Goal: Task Accomplishment & Management: Complete application form

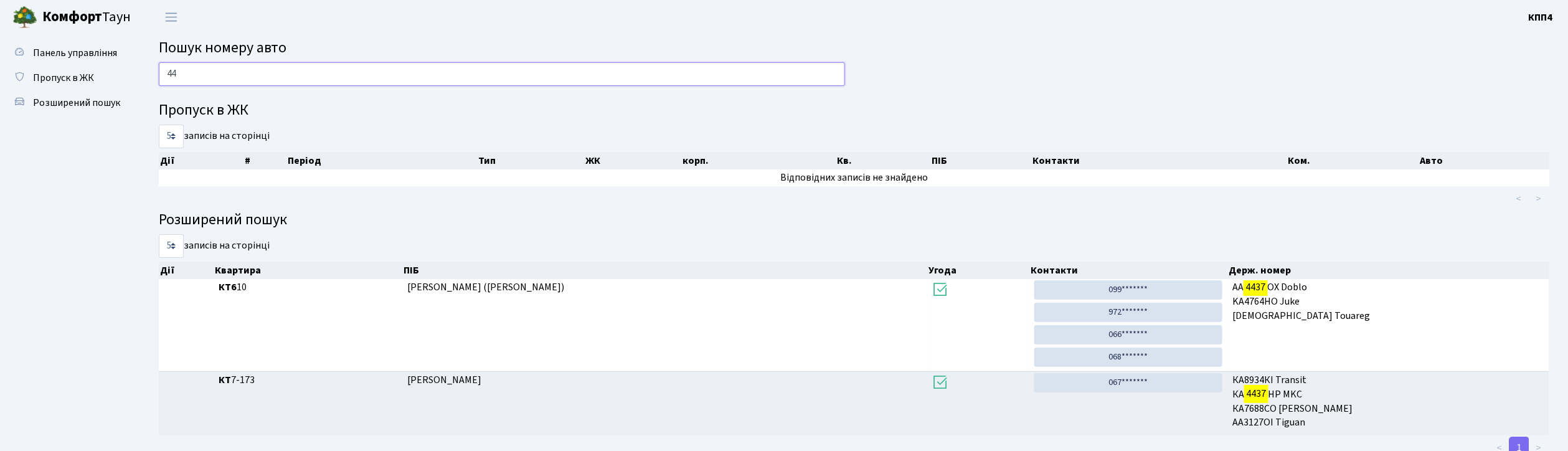
type input "4"
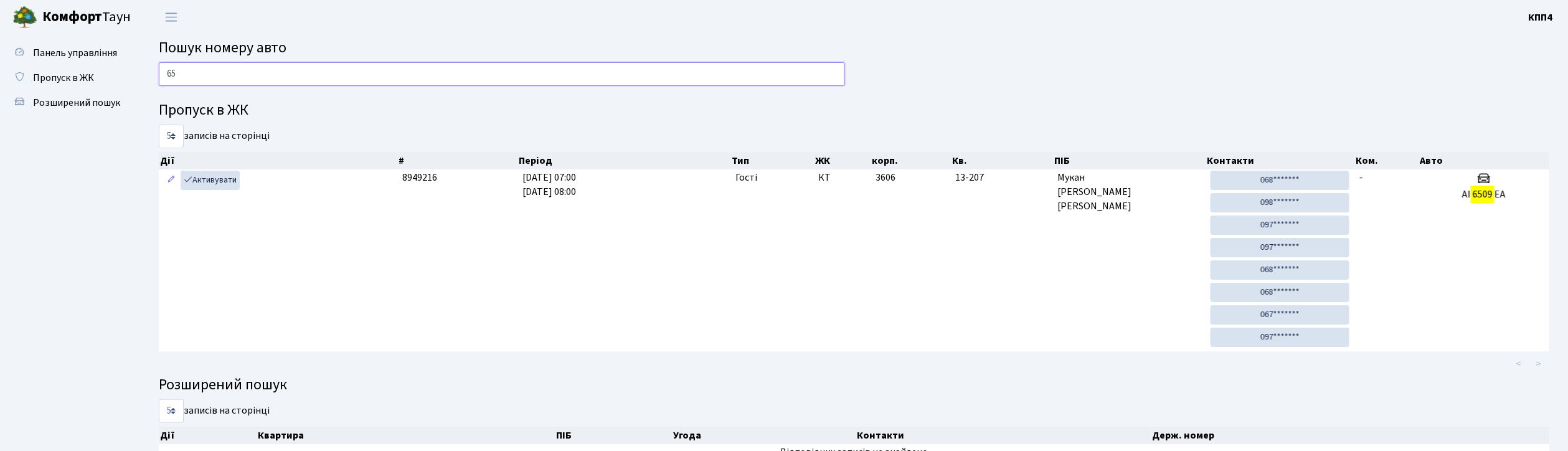
type input "6"
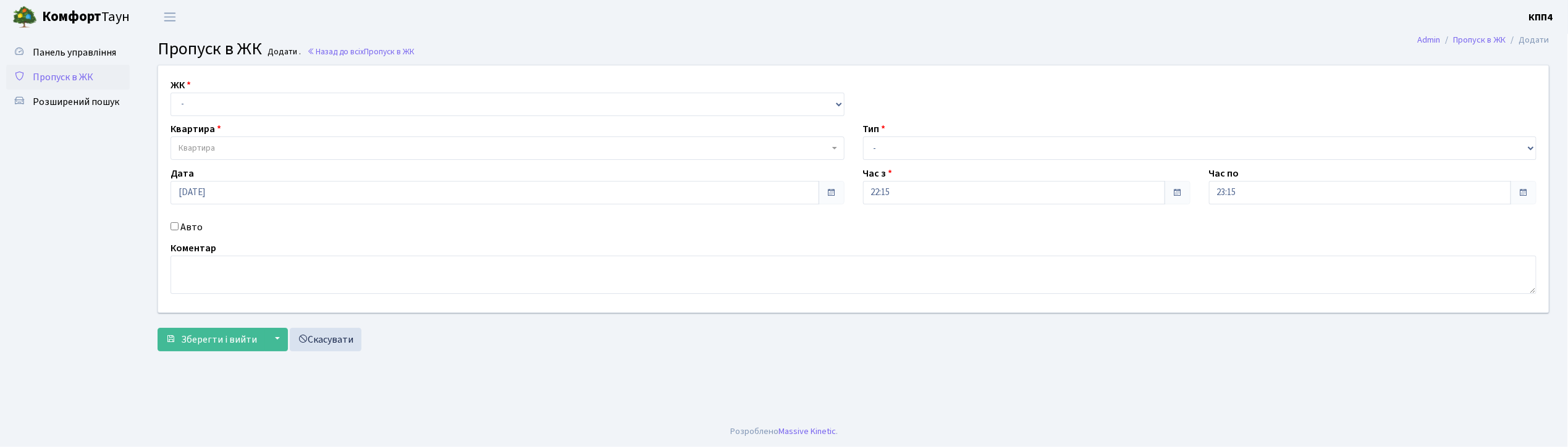
click at [177, 227] on input "Авто" at bounding box center [175, 226] width 8 height 8
checkbox input "true"
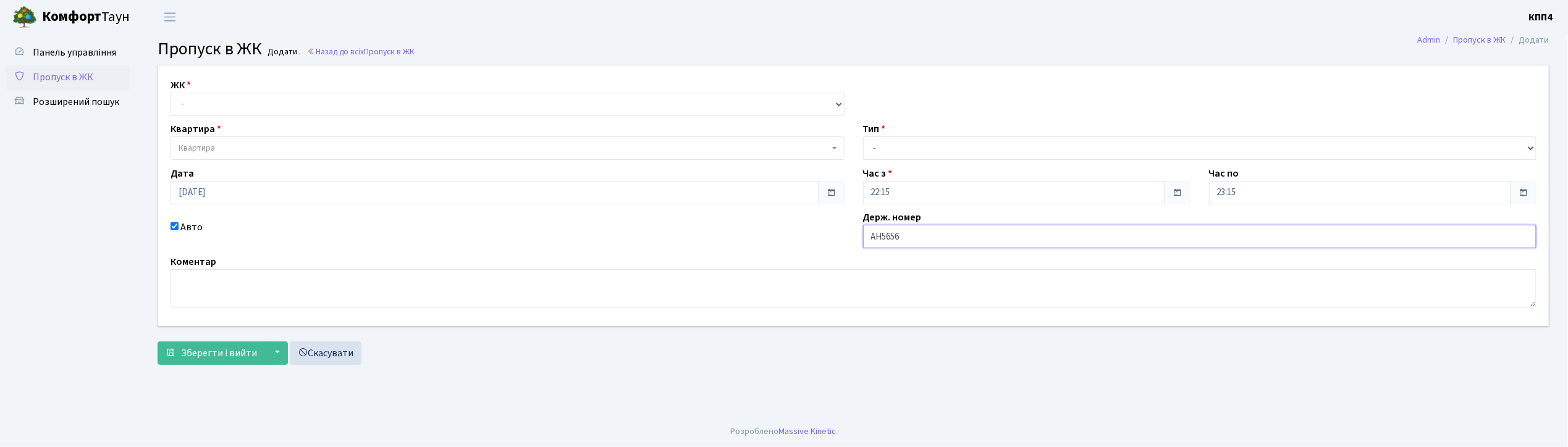
type input "АН5656КН"
click at [215, 105] on select "- КТ, вул. Регенераторна, 4 КТ2, просп. Соборності, 17 КТ3, вул. Березнева, 16 …" at bounding box center [507, 105] width 674 height 24
select select "271"
click at [171, 93] on select "- КТ, вул. Регенераторна, 4 КТ2, просп. Соборності, 17 КТ3, вул. Березнева, 16 …" at bounding box center [507, 105] width 674 height 24
select select
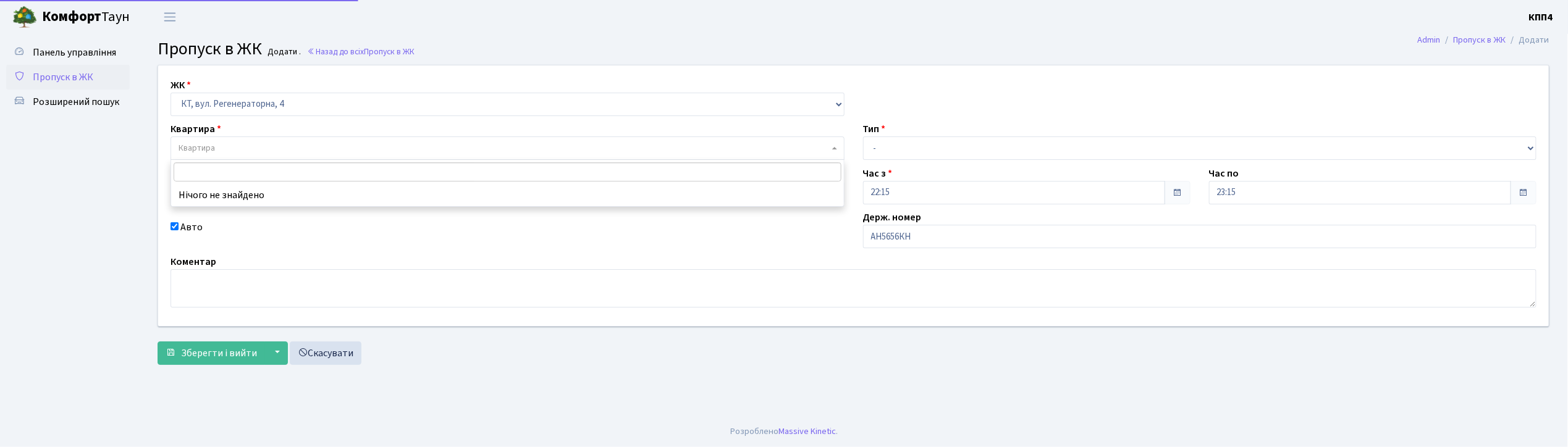
click at [217, 140] on span "Квартира" at bounding box center [507, 148] width 674 height 24
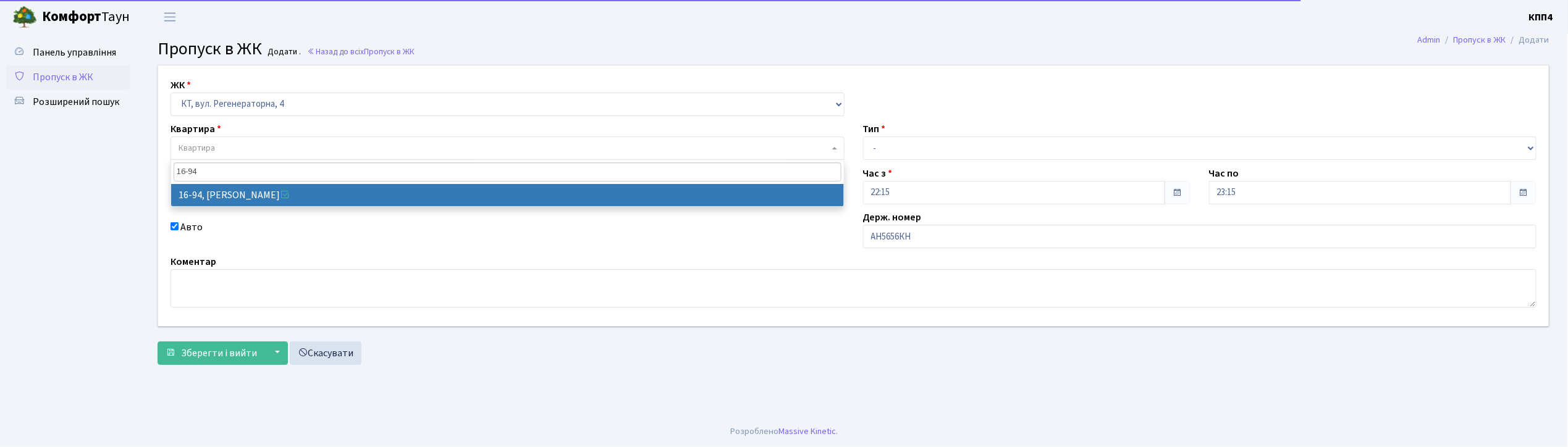
type input "16-94"
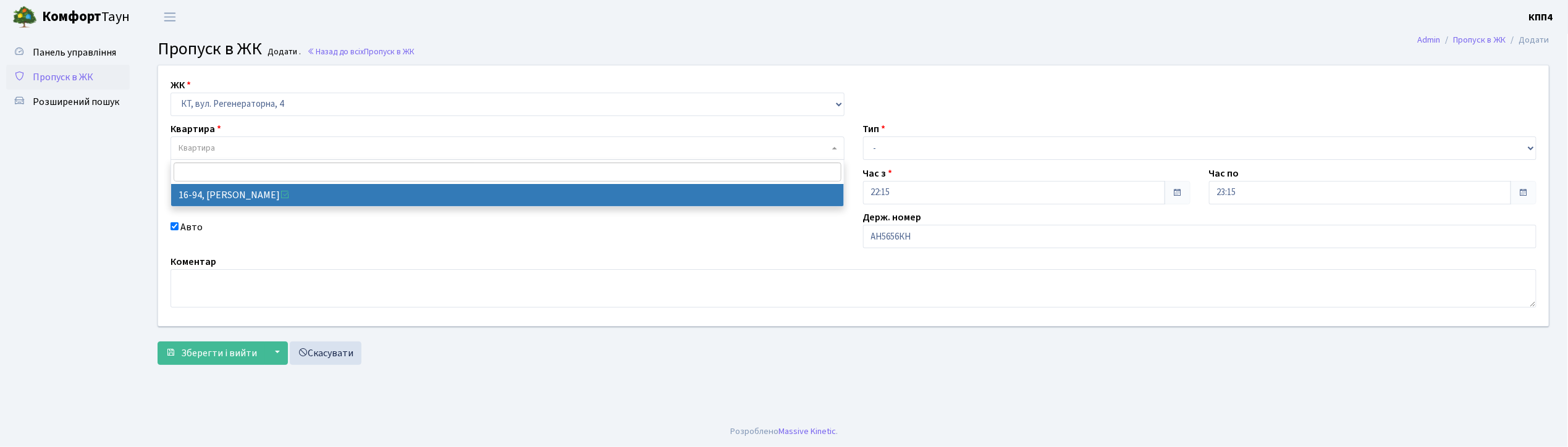
select select "8655"
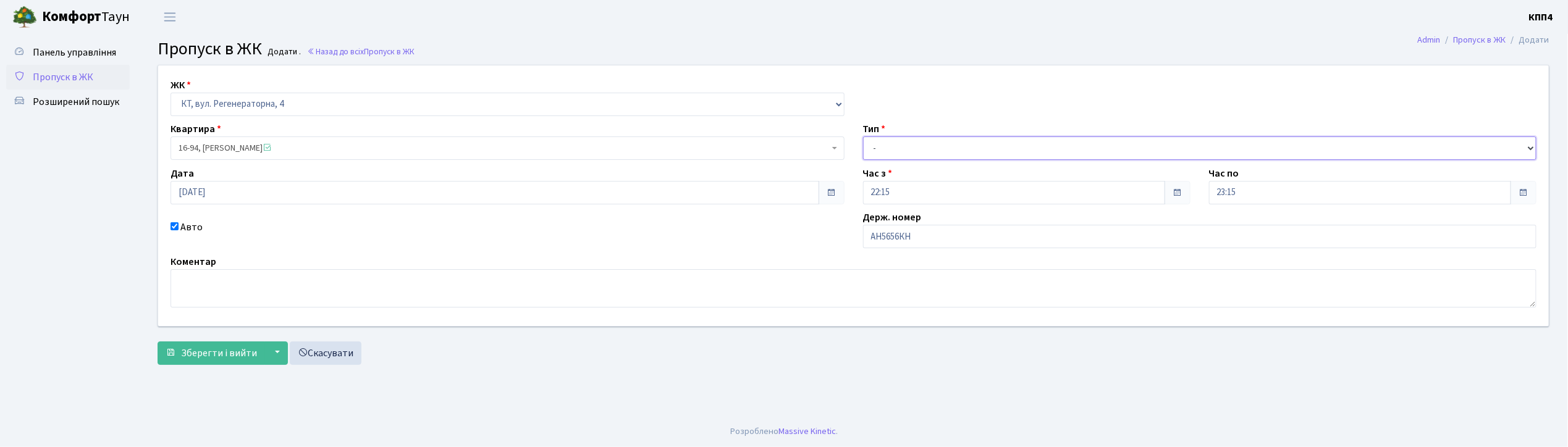
click at [905, 155] on select "- Доставка Таксі Гості Сервіс" at bounding box center [1200, 148] width 674 height 24
select select "2"
click at [863, 136] on select "- Доставка Таксі Гості Сервіс" at bounding box center [1200, 148] width 674 height 24
click at [231, 351] on span "Зберегти і вийти" at bounding box center [219, 353] width 76 height 14
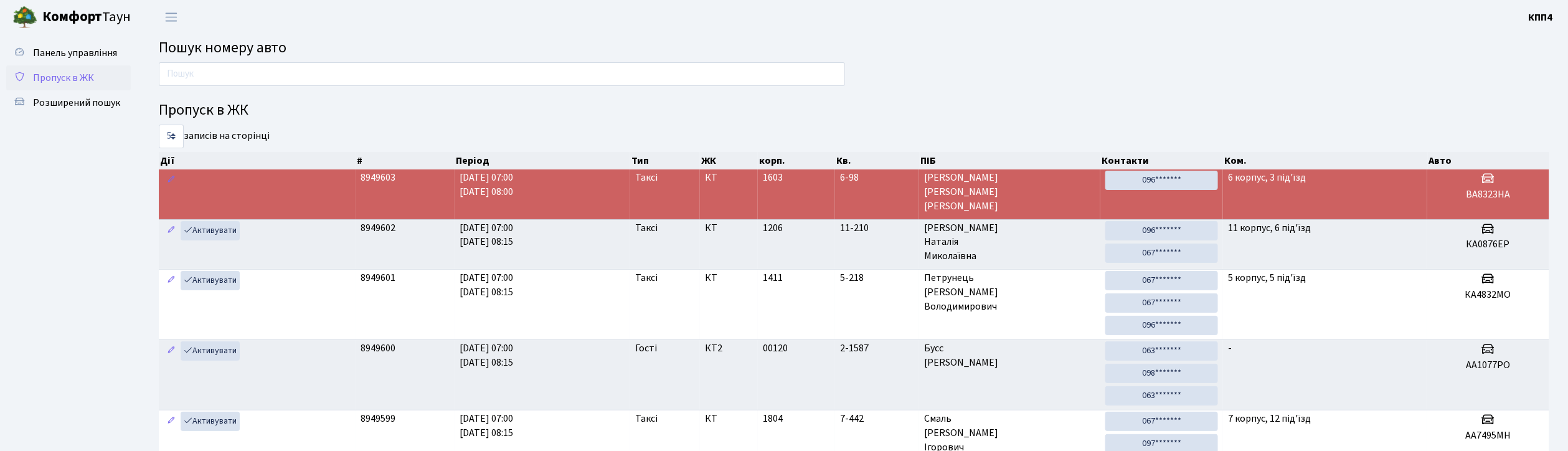
click at [78, 78] on span "Пропуск в ЖК" at bounding box center [64, 78] width 61 height 14
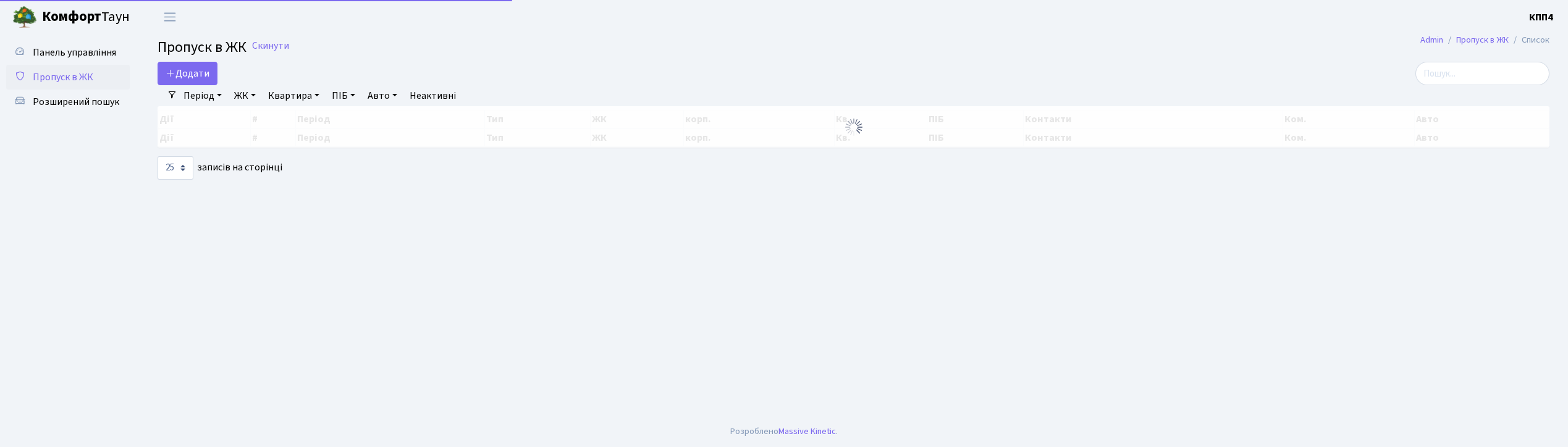
select select "25"
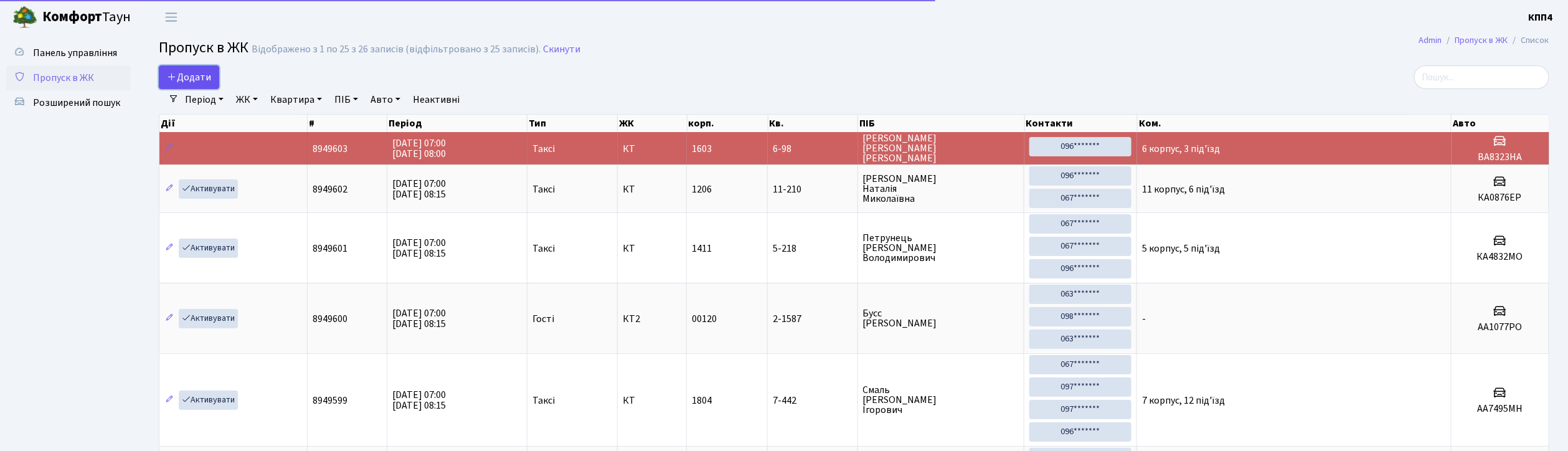
click at [206, 71] on span "Додати" at bounding box center [189, 77] width 44 height 14
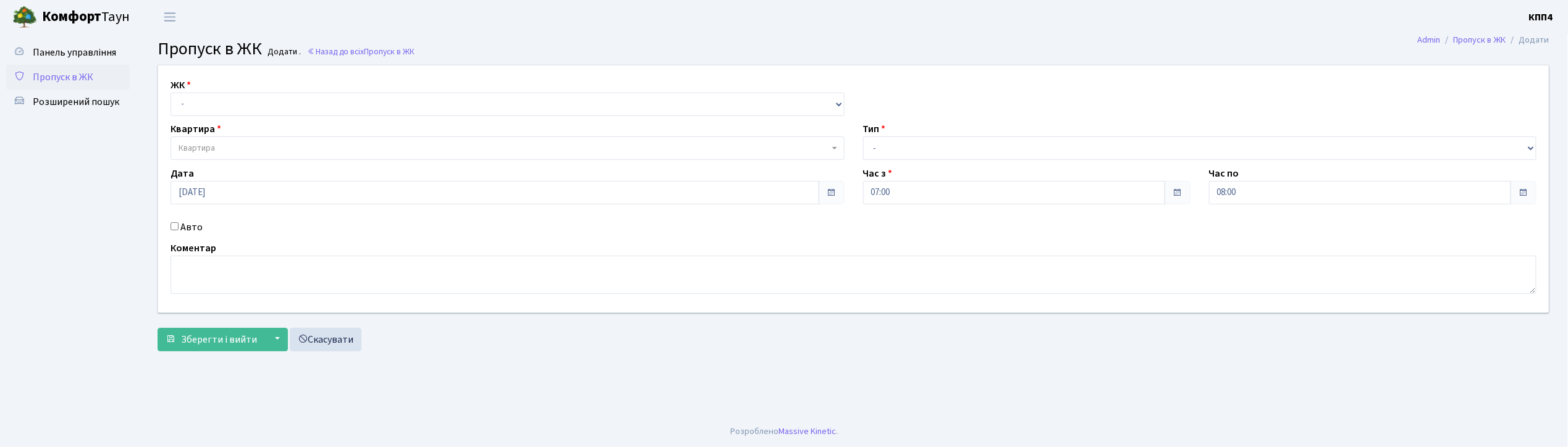
click at [175, 227] on input "Авто" at bounding box center [175, 226] width 8 height 8
checkbox input "true"
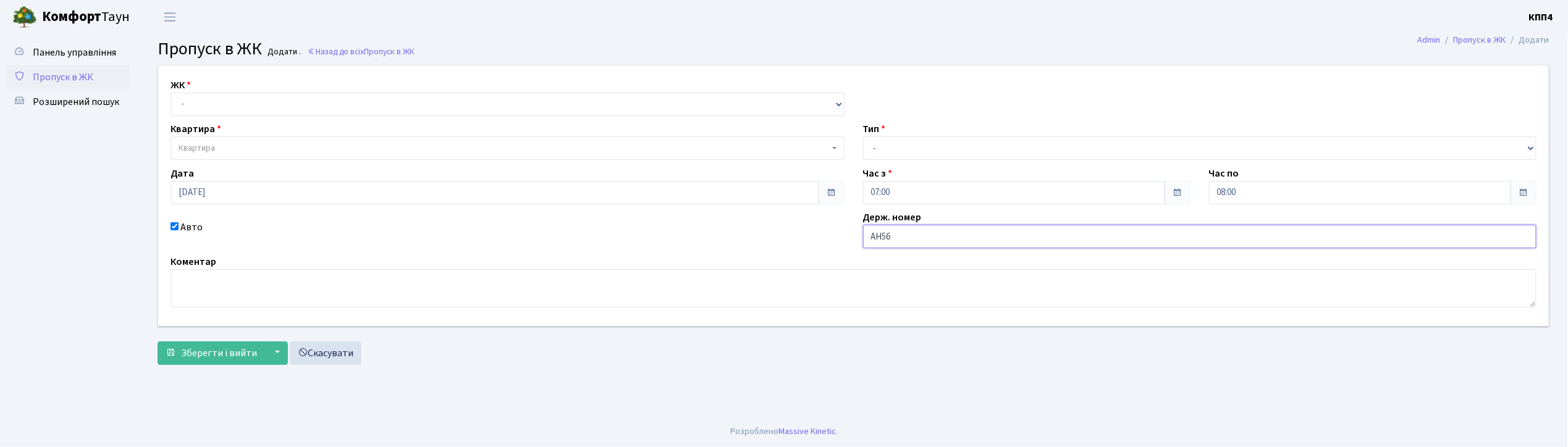
type input "АН5656КН"
click at [201, 96] on select "- КТ, вул. Регенераторна, 4 КТ2, просп. Соборності, 17 КТ3, вул. Березнева, 16 …" at bounding box center [507, 105] width 674 height 24
select select "271"
click at [171, 93] on select "- КТ, вул. Регенераторна, 4 КТ2, просп. Соборності, 17 КТ3, вул. Березнева, 16 …" at bounding box center [507, 105] width 674 height 24
select select
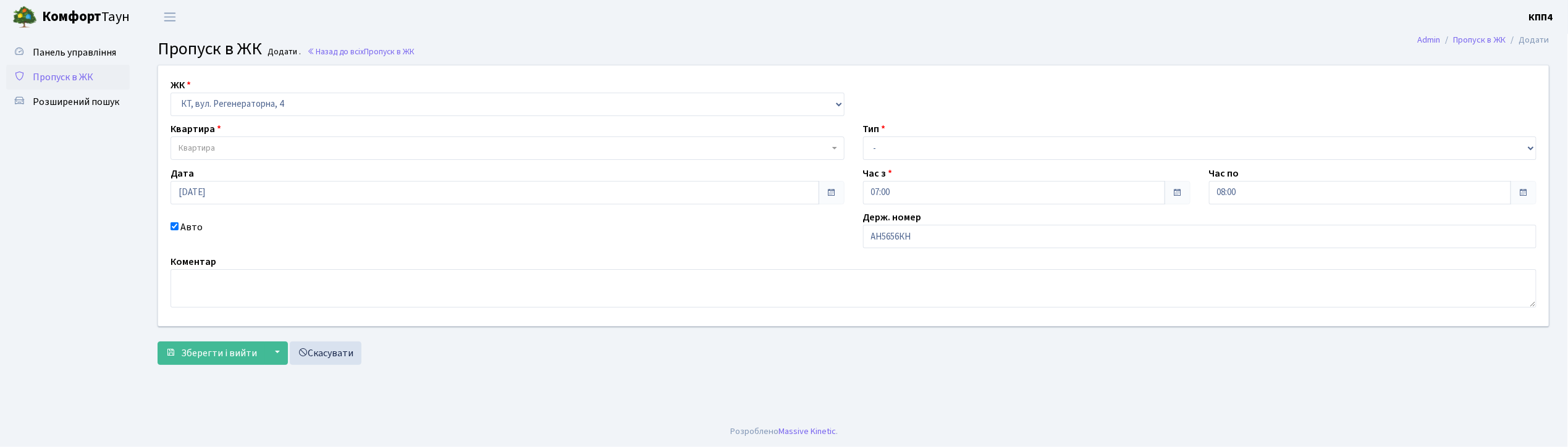
click at [205, 149] on span "Квартира" at bounding box center [196, 148] width 36 height 13
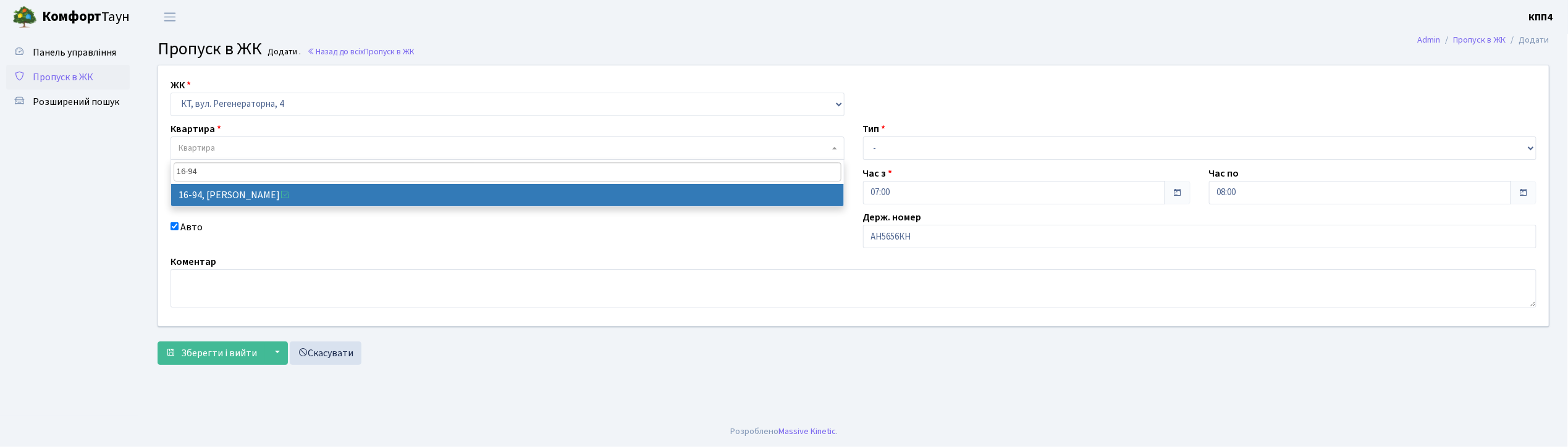
type input "16-94"
select select "8655"
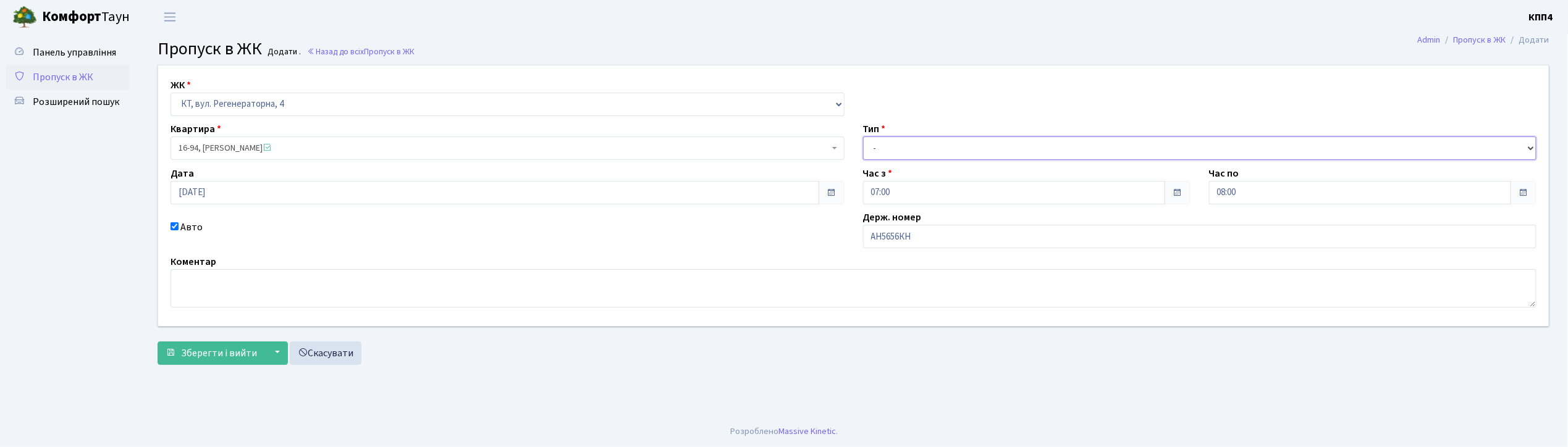
click at [885, 138] on select "- Доставка Таксі Гості Сервіс" at bounding box center [1200, 148] width 674 height 24
select select "2"
click at [863, 136] on select "- Доставка Таксі Гості Сервіс" at bounding box center [1200, 148] width 674 height 24
click at [209, 347] on span "Зберегти і вийти" at bounding box center [219, 353] width 76 height 14
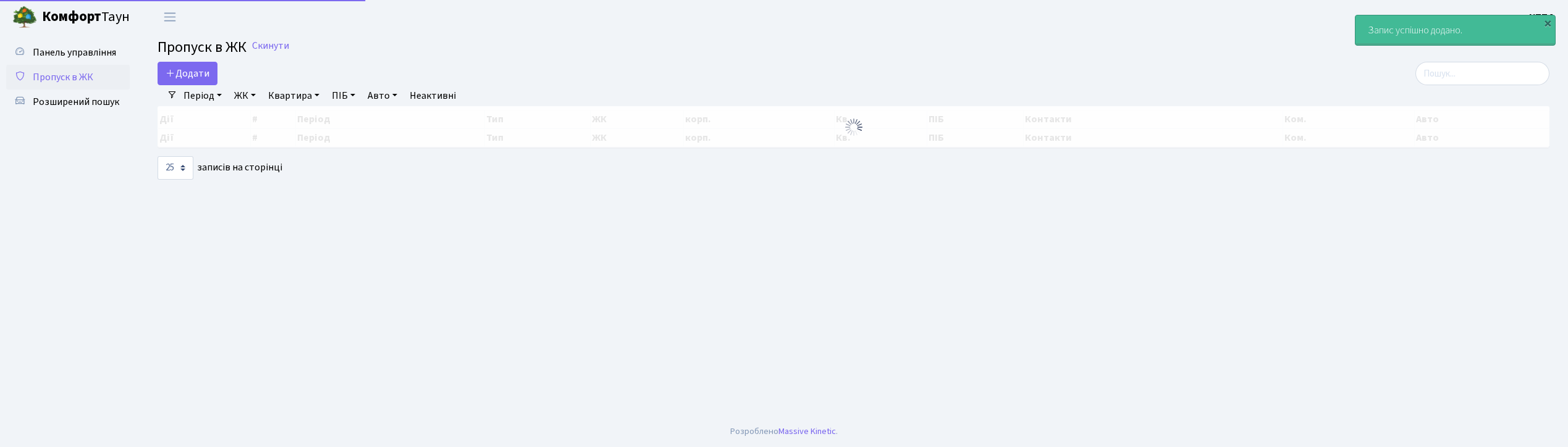
select select "25"
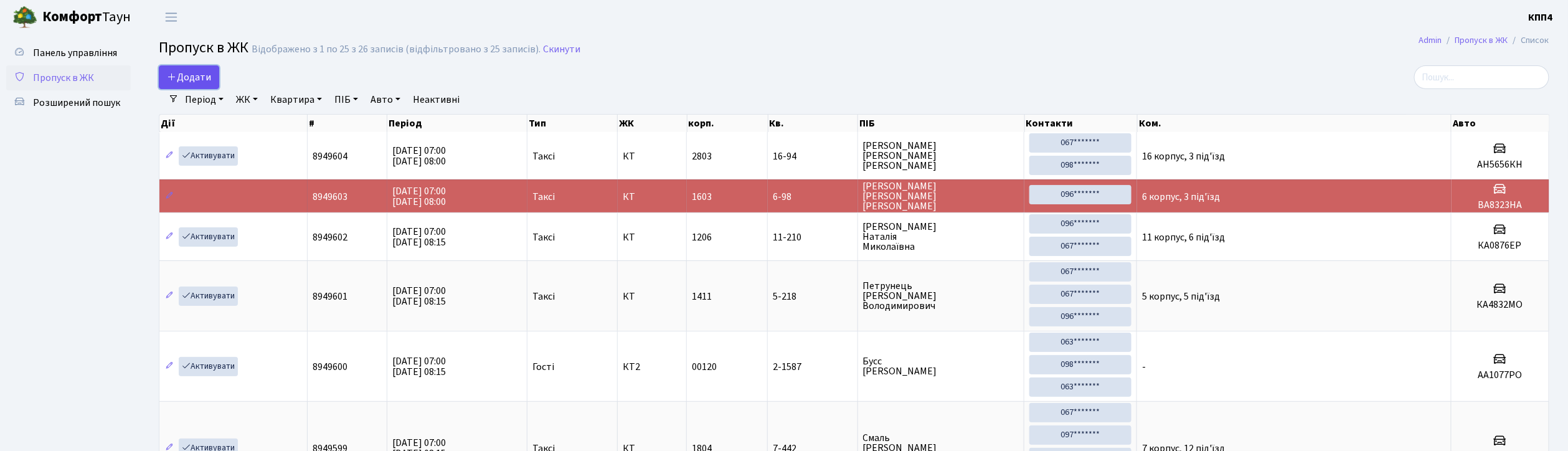
click at [192, 83] on span "Додати" at bounding box center [189, 77] width 44 height 14
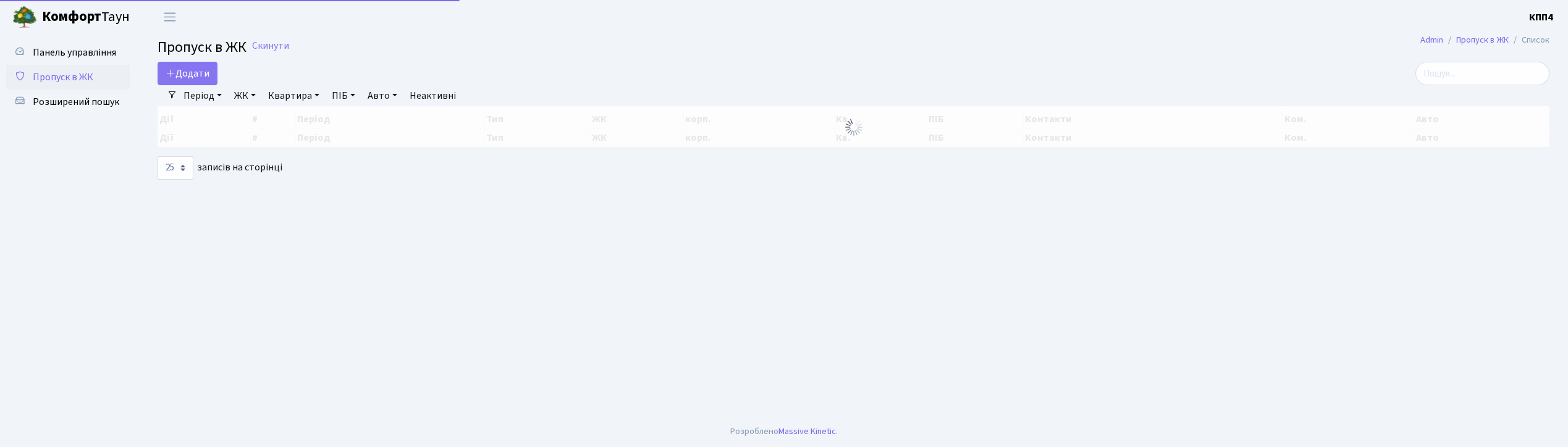
select select "25"
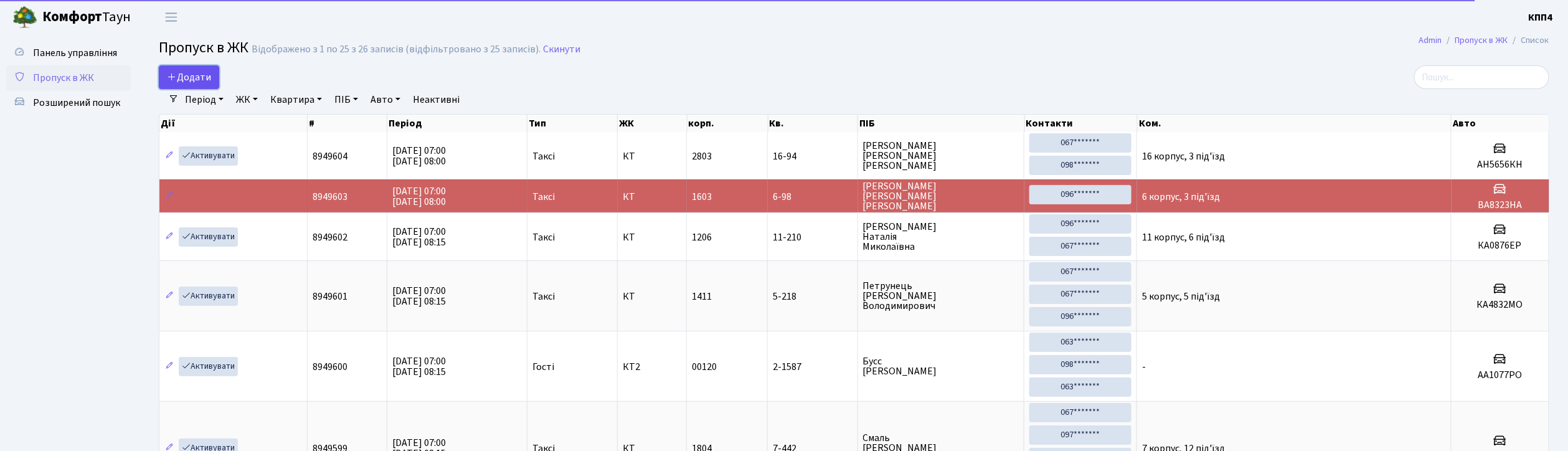
click at [200, 78] on span "Додати" at bounding box center [189, 77] width 44 height 14
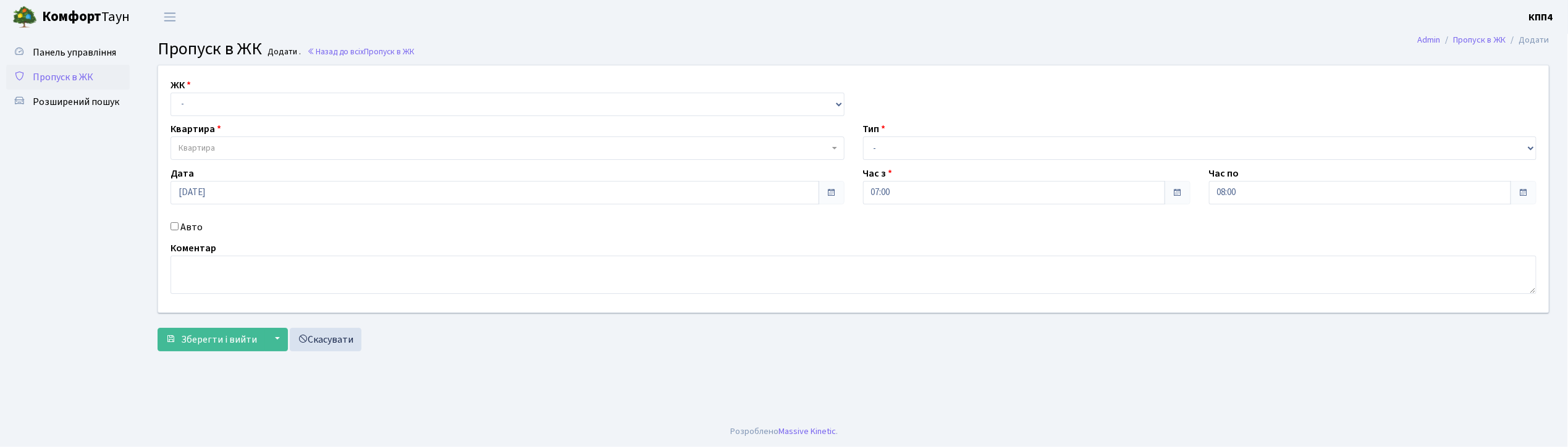
click at [173, 228] on input "Авто" at bounding box center [175, 226] width 8 height 8
checkbox input "true"
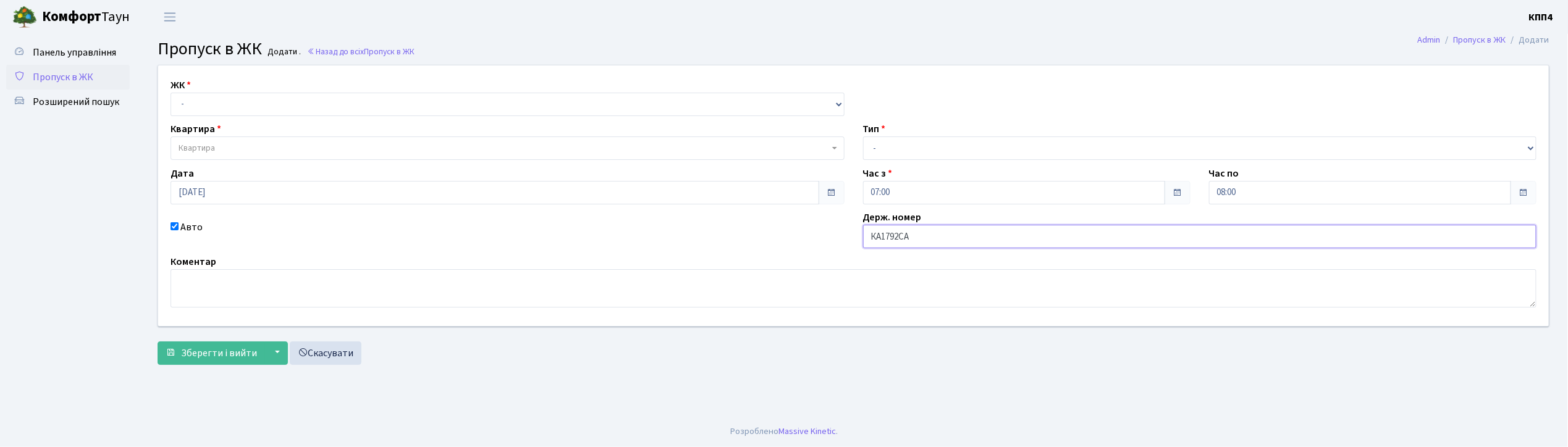
type input "КА1792СА"
click at [208, 111] on select "- КТ, вул. Регенераторна, 4 КТ2, просп. Соборності, 17 КТ3, вул. Березнева, 16 …" at bounding box center [507, 105] width 674 height 24
select select "271"
click at [171, 93] on select "- КТ, вул. Регенераторна, 4 КТ2, просп. Соборності, 17 КТ3, вул. Березнева, 16 …" at bounding box center [507, 105] width 674 height 24
select select
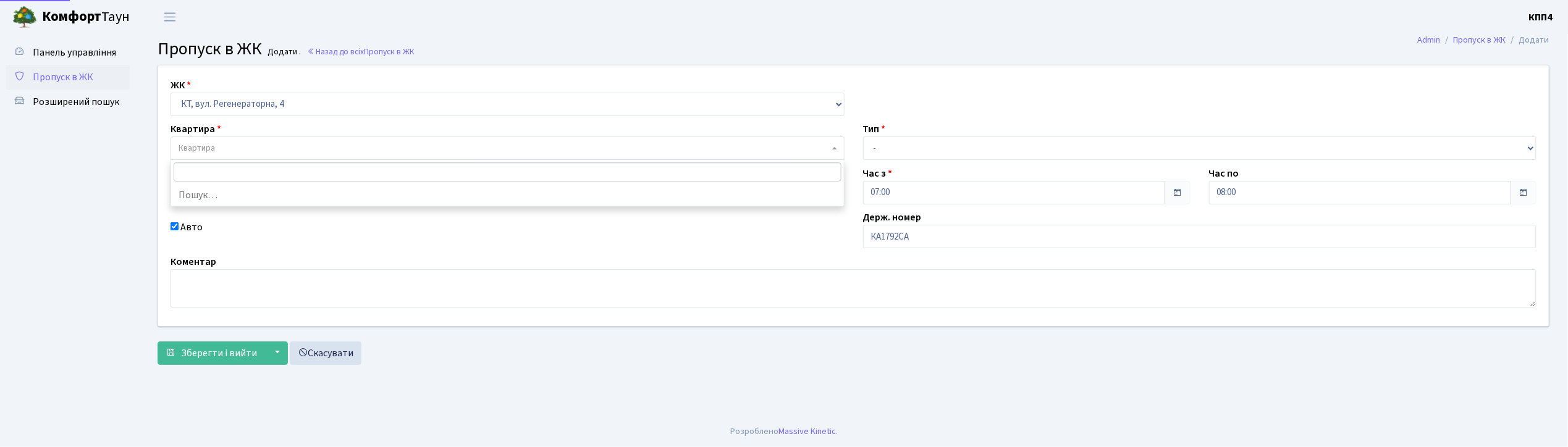
click at [211, 145] on span "Квартира" at bounding box center [196, 148] width 36 height 13
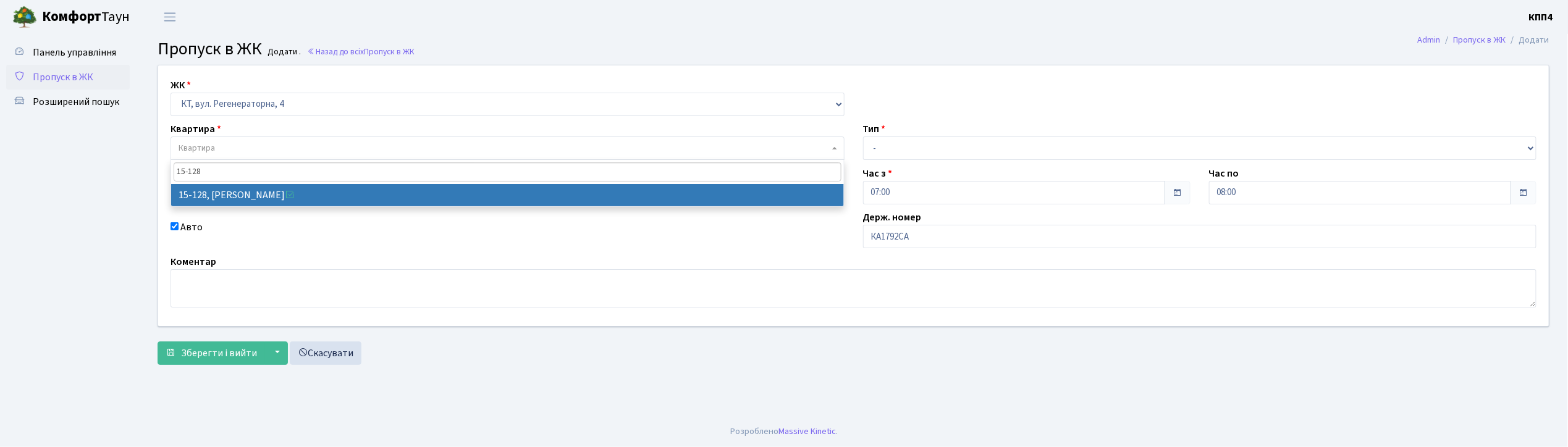
type input "15-128"
select select "8903"
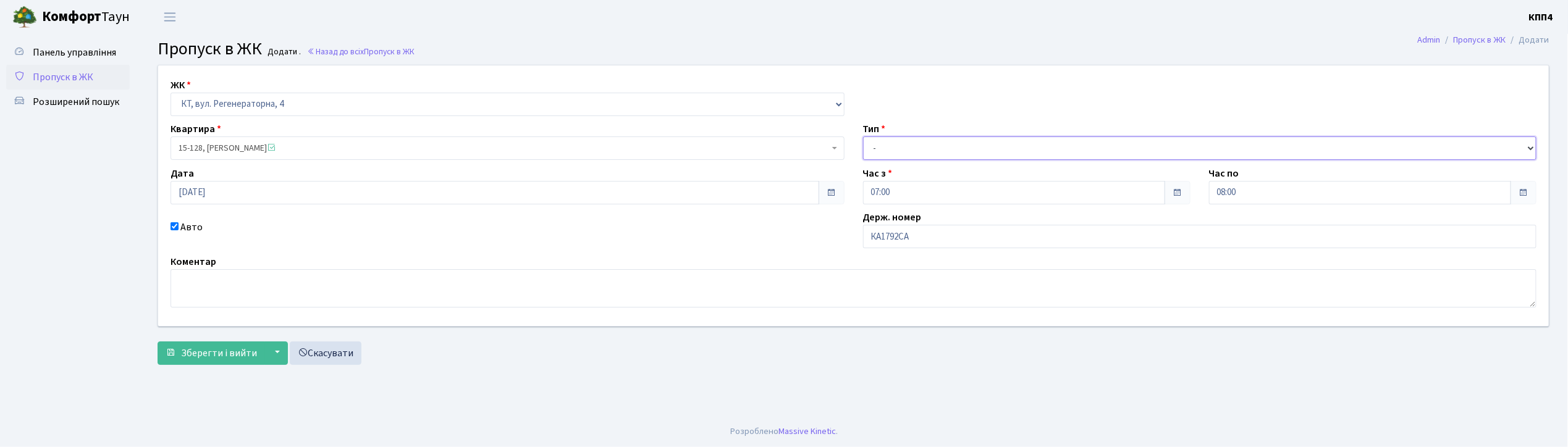
click at [947, 155] on select "- Доставка Таксі Гості Сервіс" at bounding box center [1200, 148] width 674 height 24
select select "2"
click at [863, 136] on select "- Доставка Таксі Гості Сервіс" at bounding box center [1200, 148] width 674 height 24
click at [211, 351] on span "Зберегти і вийти" at bounding box center [219, 353] width 76 height 14
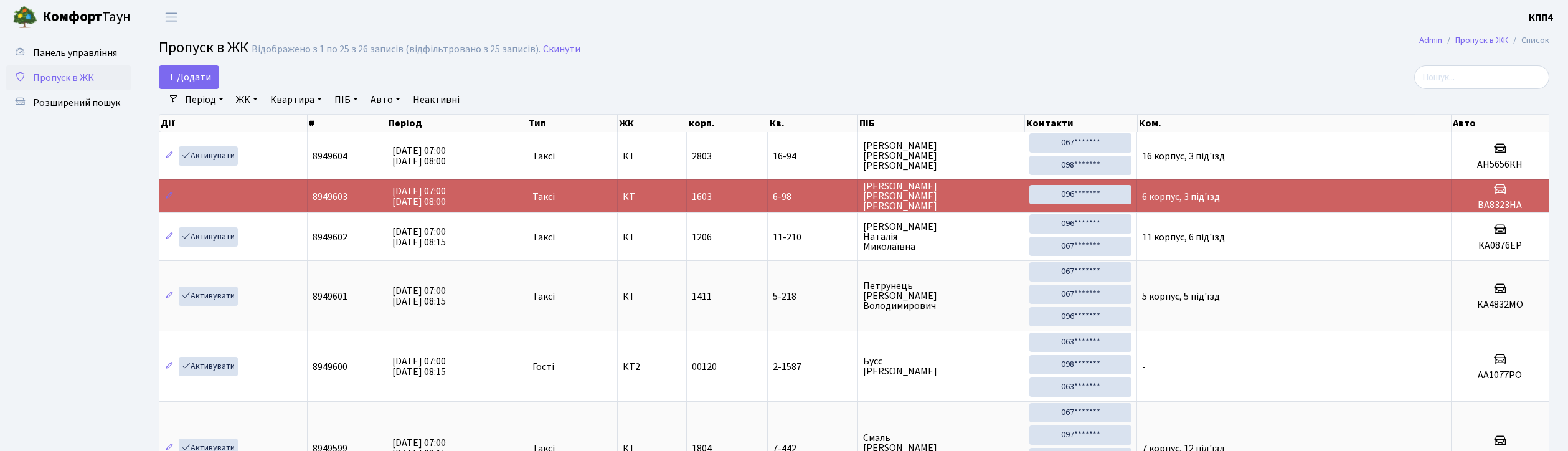
select select "25"
click at [1452, 80] on input "search" at bounding box center [1482, 77] width 135 height 24
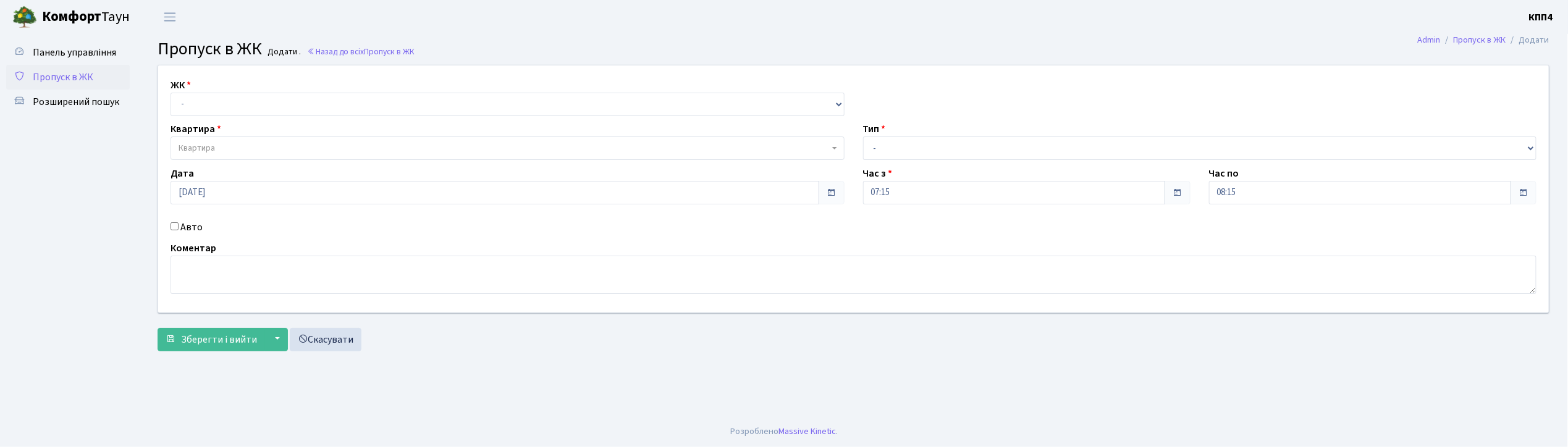
click at [171, 227] on input "Авто" at bounding box center [175, 226] width 8 height 8
checkbox input "true"
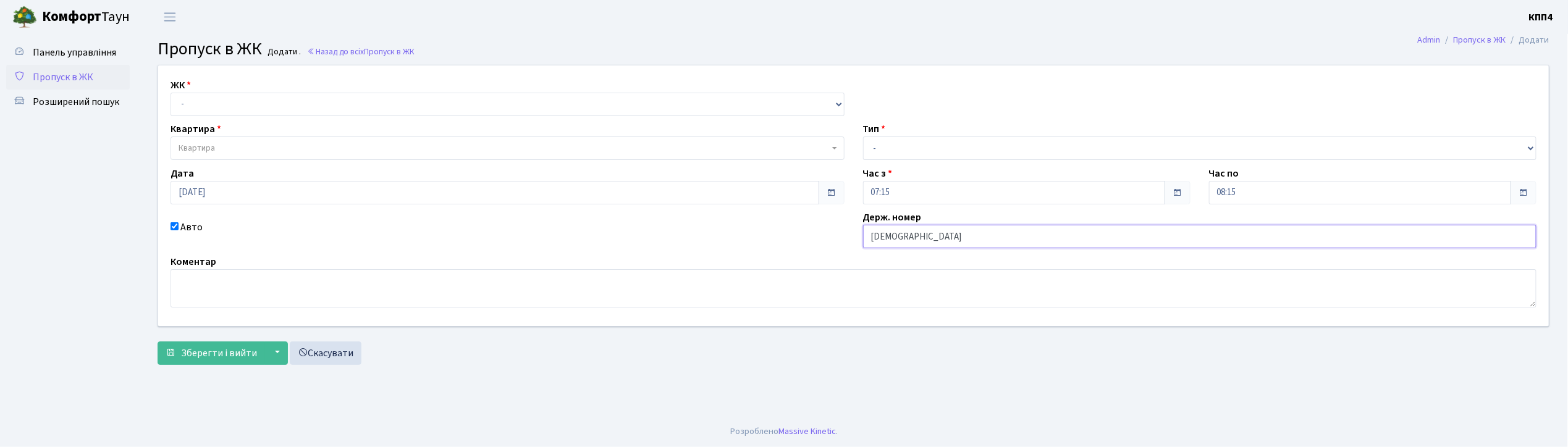
type input "[DEMOGRAPHIC_DATA]"
click at [193, 103] on select "- КТ, вул. Регенераторна, 4 КТ2, просп. Соборності, 17 КТ3, вул. Березнева, 16 …" at bounding box center [507, 105] width 674 height 24
select select "271"
click at [171, 93] on select "- КТ, вул. Регенераторна, 4 КТ2, просп. Соборності, 17 КТ3, вул. Березнева, 16 …" at bounding box center [507, 105] width 674 height 24
select select
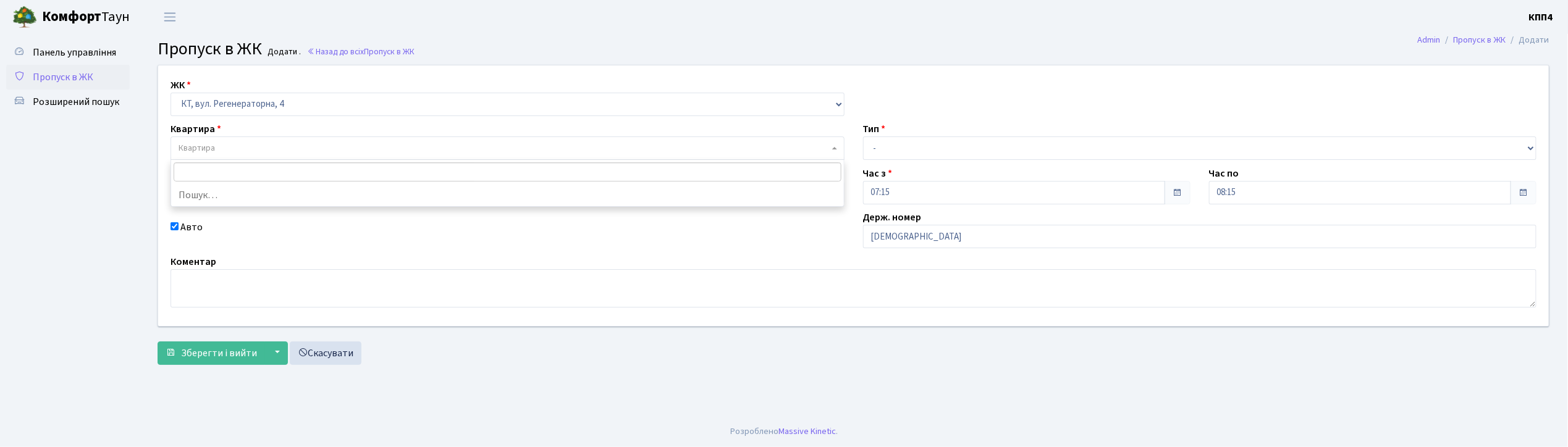
click at [203, 144] on span "Квартира" at bounding box center [196, 148] width 36 height 13
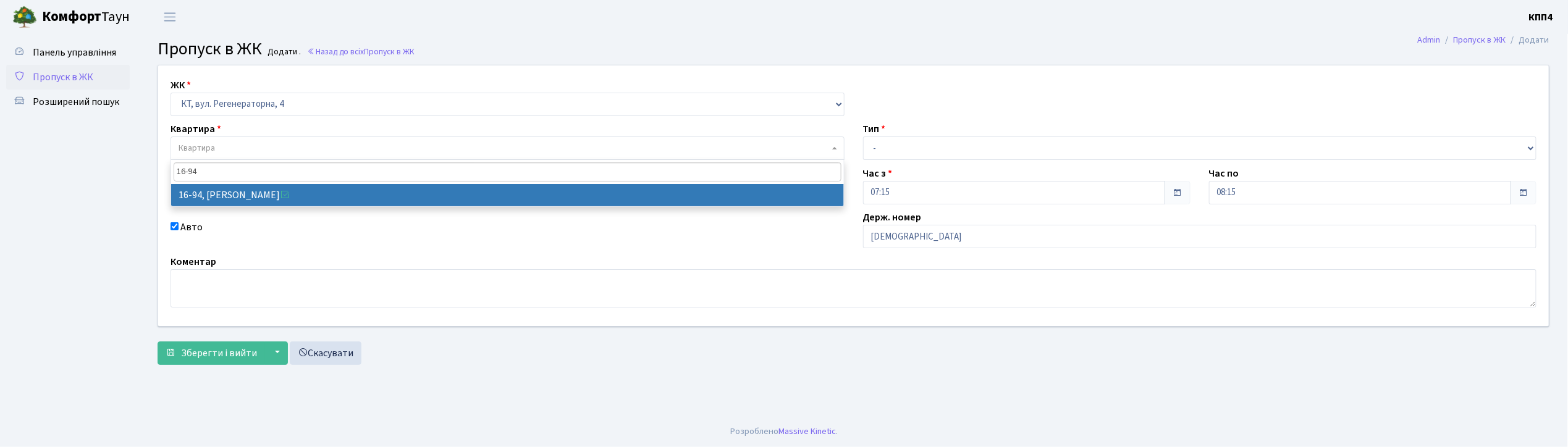
type input "16-94"
select select "8655"
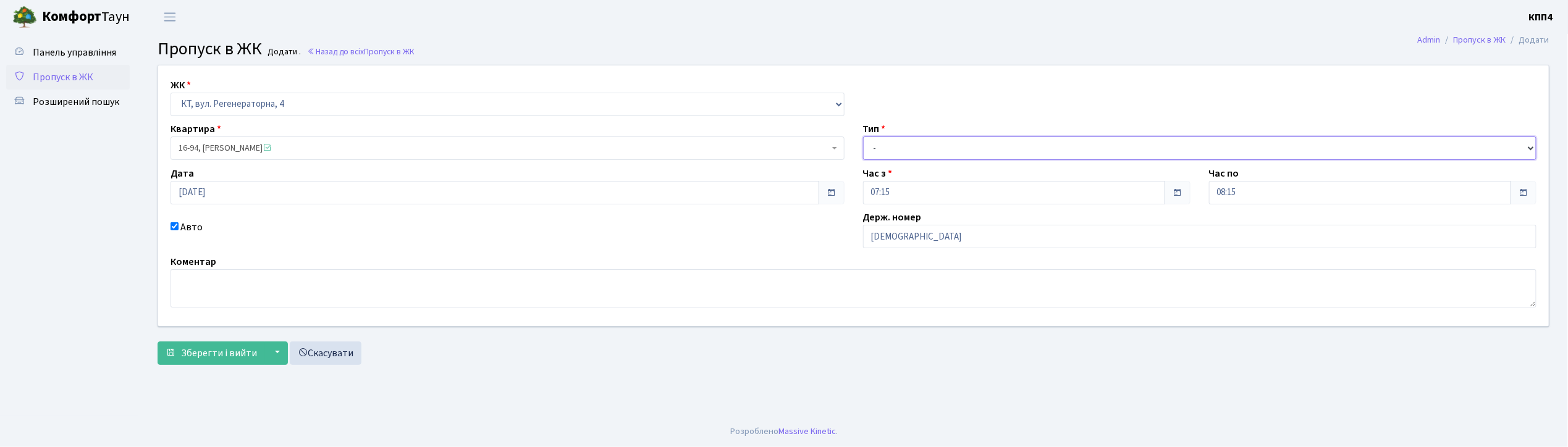
click at [880, 145] on select "- Доставка Таксі Гості Сервіс" at bounding box center [1200, 148] width 674 height 24
select select "2"
click at [863, 136] on select "- Доставка Таксі Гості Сервіс" at bounding box center [1200, 148] width 674 height 24
click at [215, 353] on span "Зберегти і вийти" at bounding box center [219, 353] width 76 height 14
type input "[DATE]"
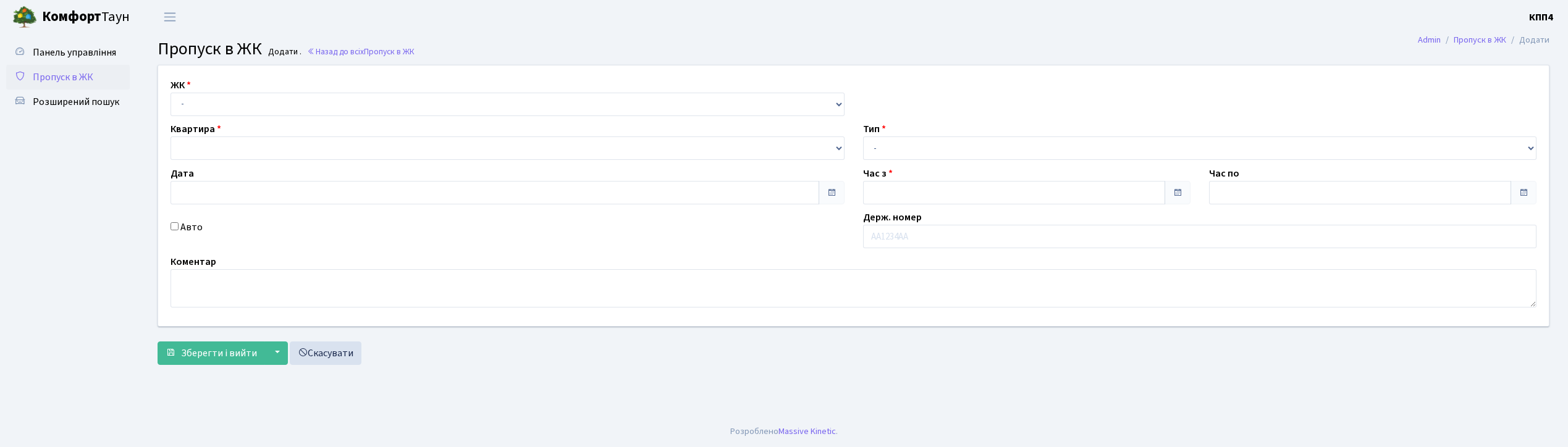
type input "07:15"
type input "08:30"
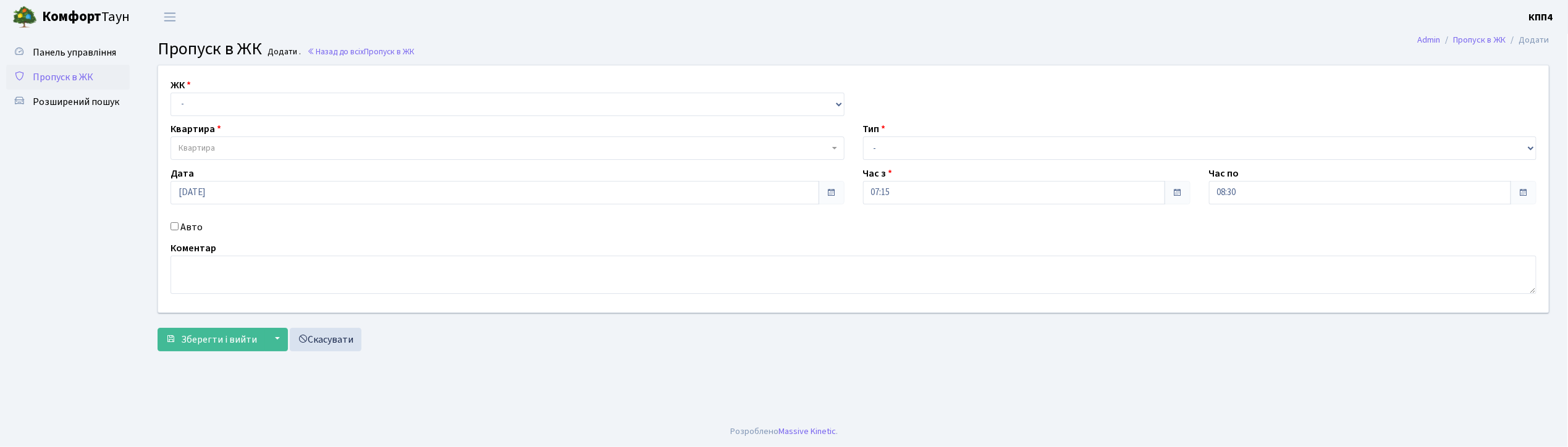
click at [174, 226] on input "Авто" at bounding box center [175, 226] width 8 height 8
checkbox input "true"
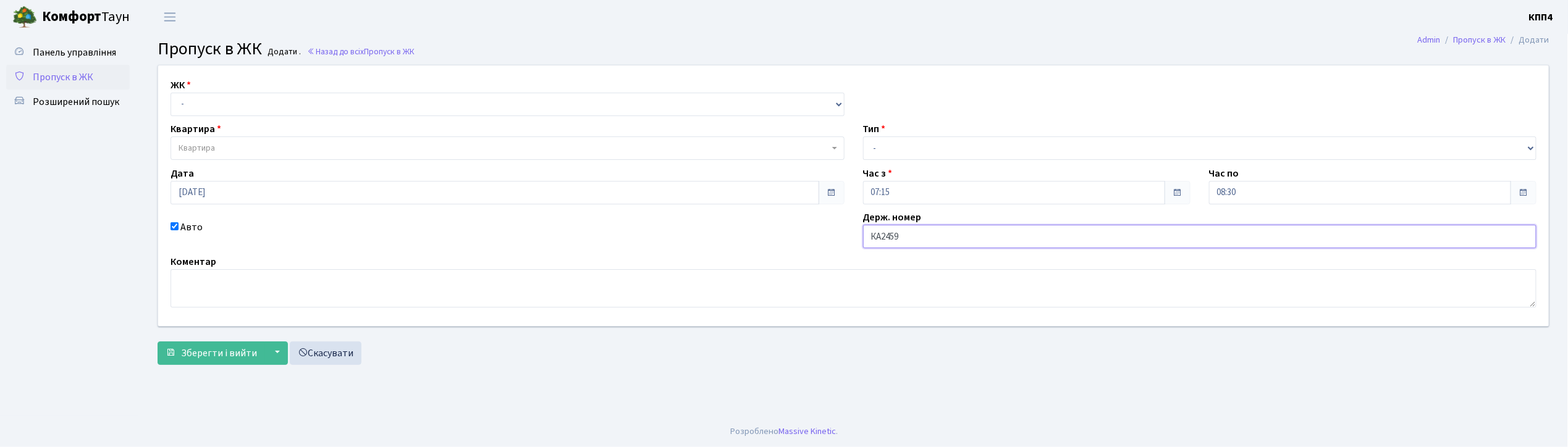
type input "КА2459ІО"
click at [188, 107] on select "- КТ, вул. Регенераторна, 4 КТ2, просп. Соборності, 17 КТ3, вул. Березнева, 16 …" at bounding box center [507, 105] width 674 height 24
select select "271"
click at [171, 93] on select "- КТ, вул. Регенераторна, 4 КТ2, просп. Соборності, 17 КТ3, вул. Березнева, 16 …" at bounding box center [507, 105] width 674 height 24
select select
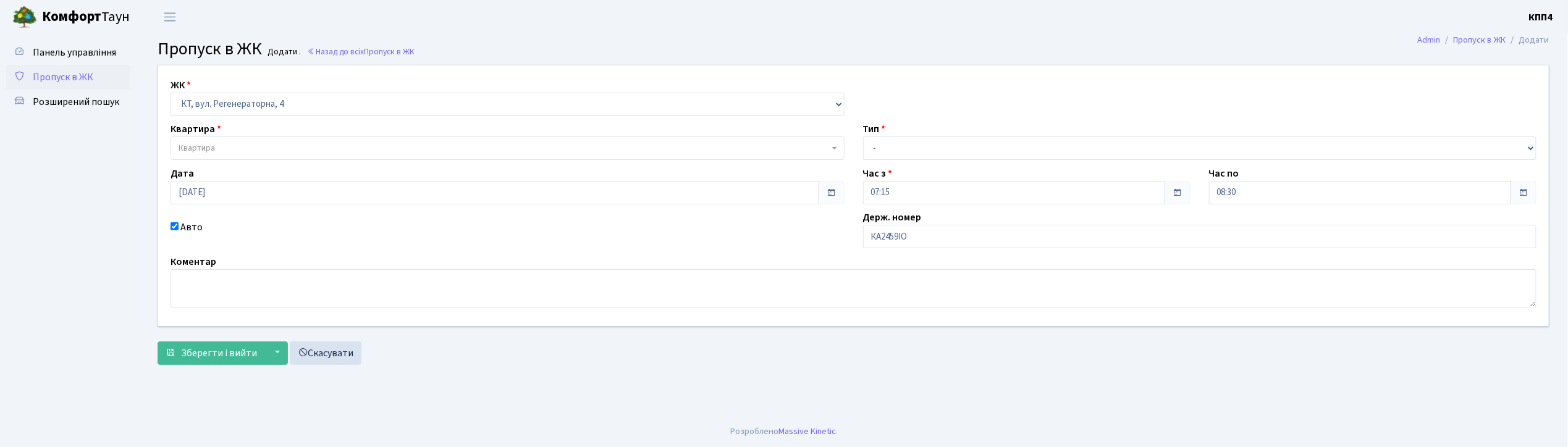
click at [196, 144] on span "Квартира" at bounding box center [196, 148] width 36 height 13
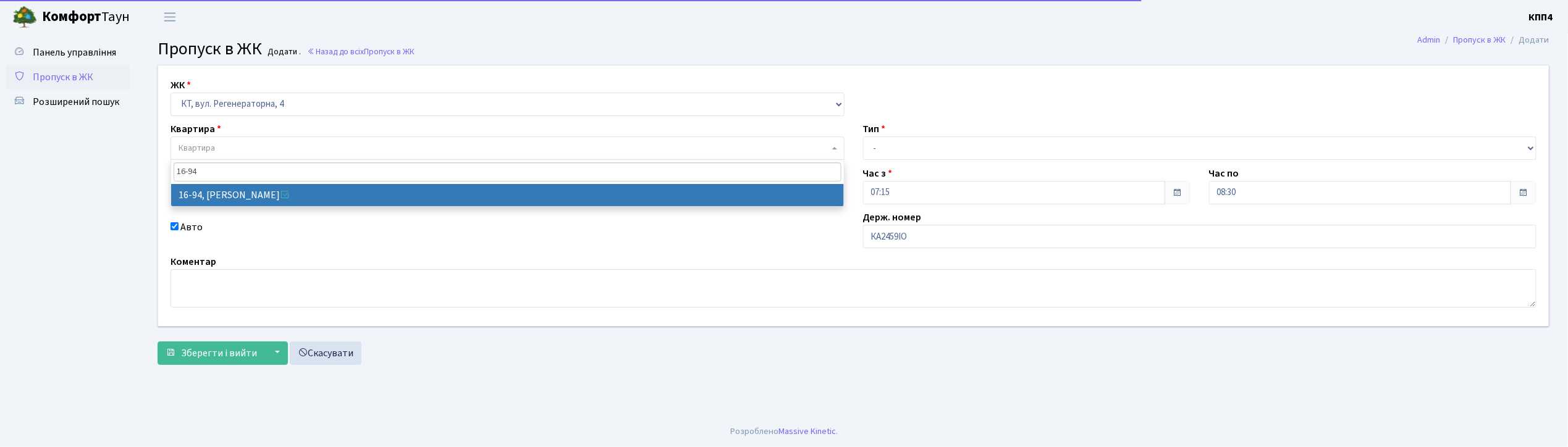
type input "16-94"
select select "8655"
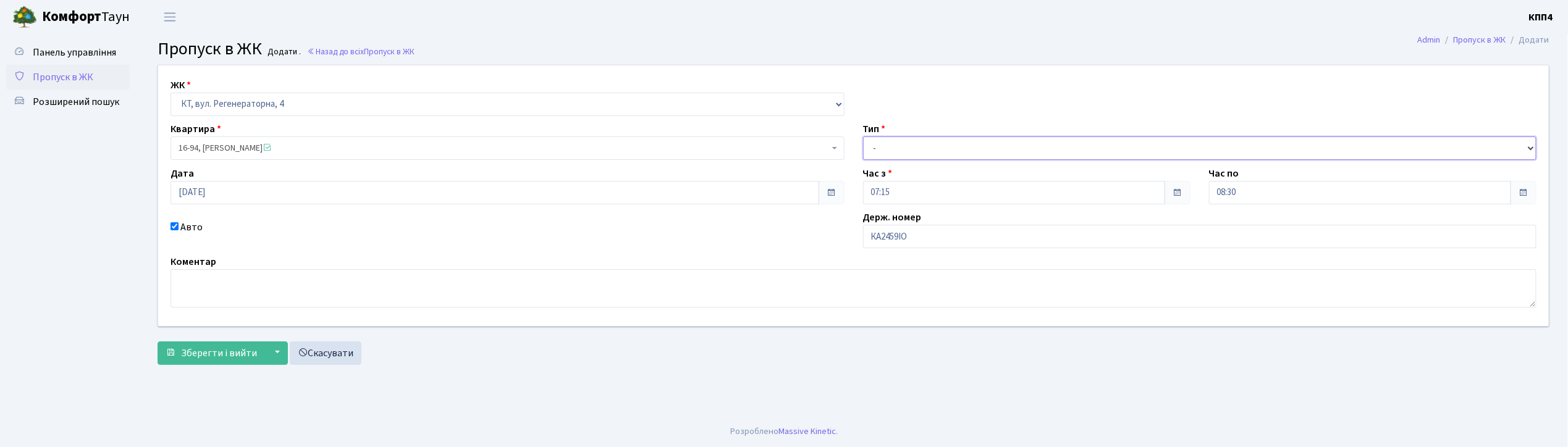
click at [880, 149] on select "- Доставка Таксі Гості Сервіс" at bounding box center [1200, 148] width 674 height 24
select select "1"
click at [863, 136] on select "- Доставка Таксі Гості Сервіс" at bounding box center [1200, 148] width 674 height 24
click at [223, 355] on span "Зберегти і вийти" at bounding box center [219, 353] width 76 height 14
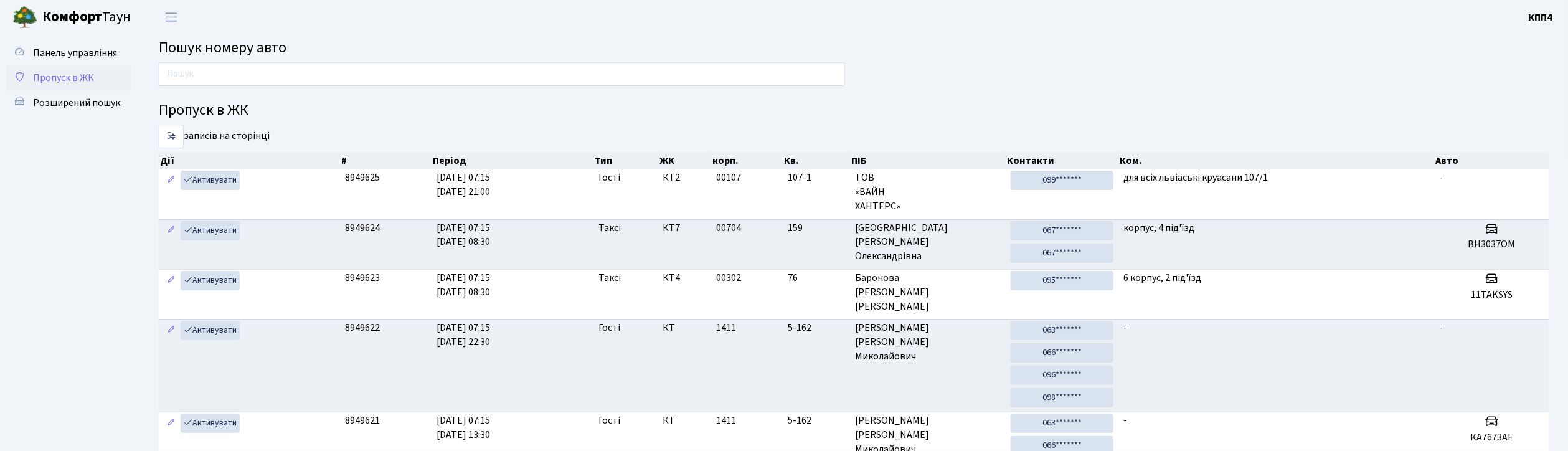
type input "9"
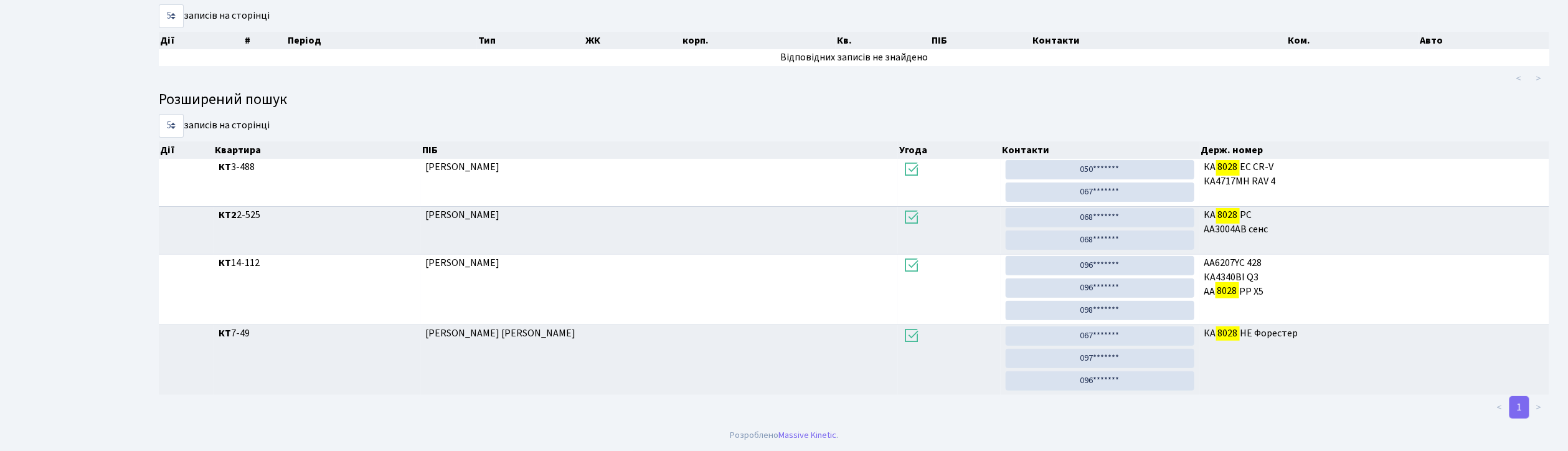
scroll to position [67, 0]
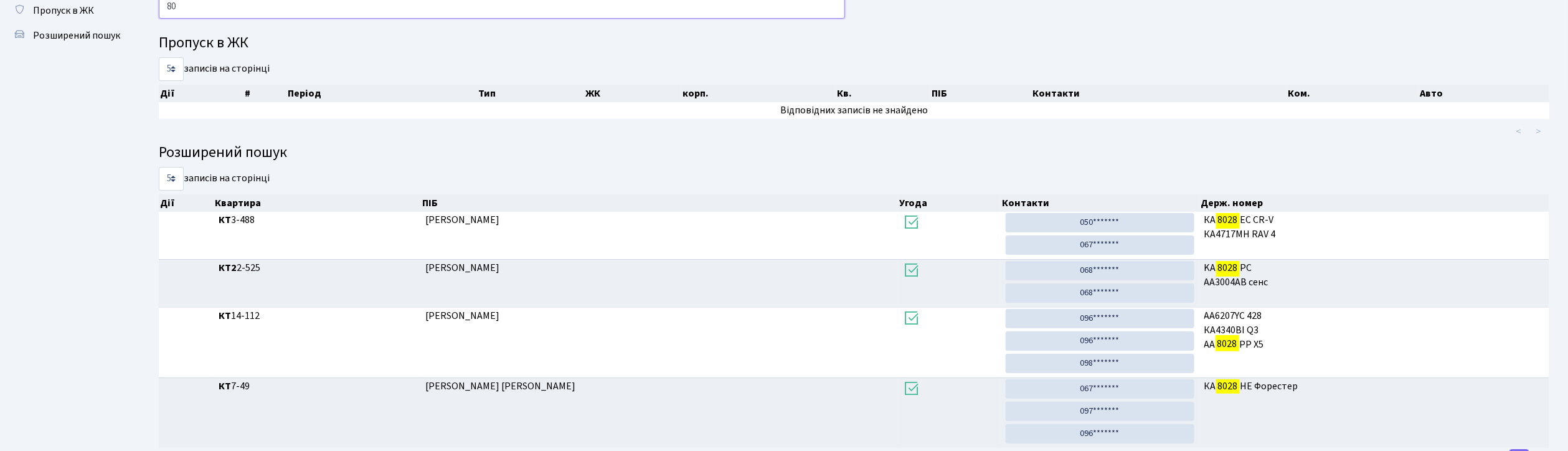
type input "8"
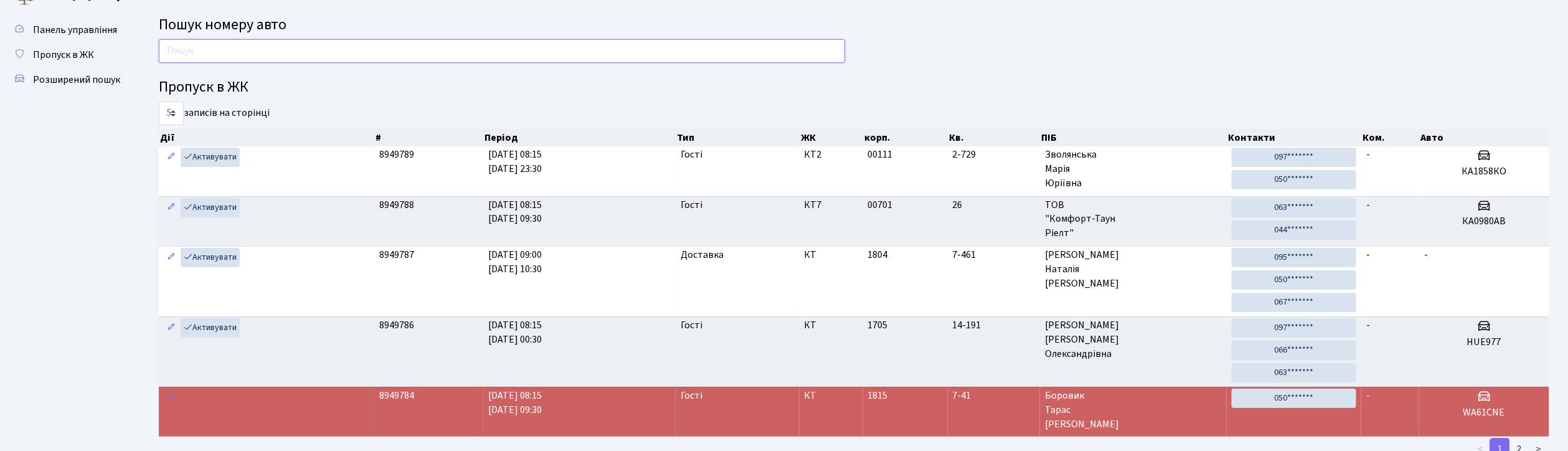
scroll to position [0, 0]
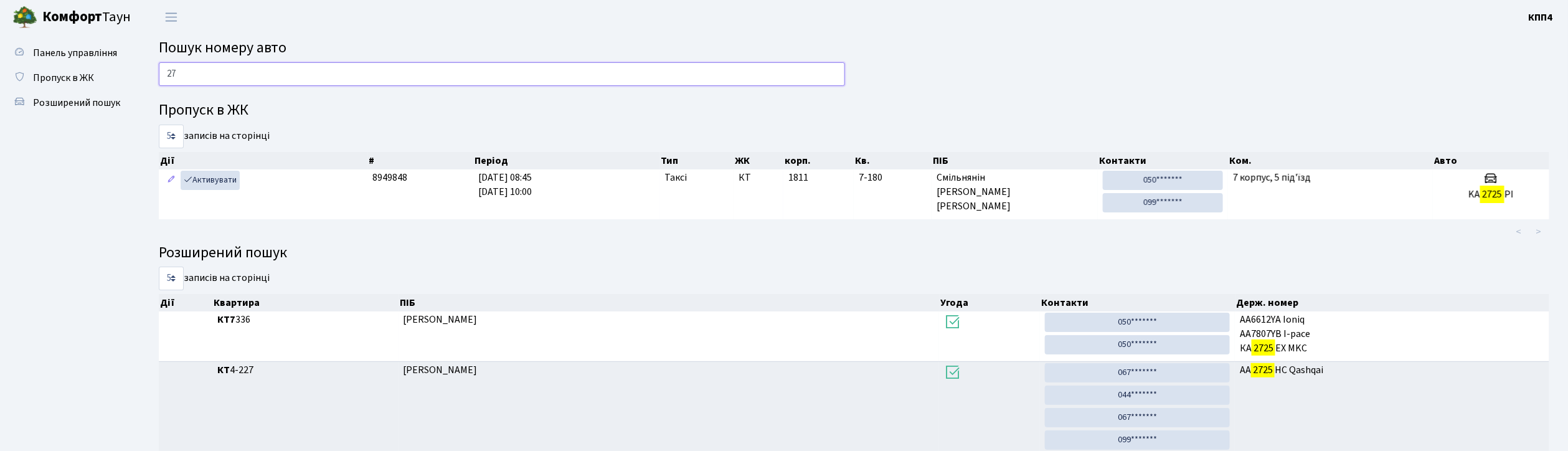
type input "2"
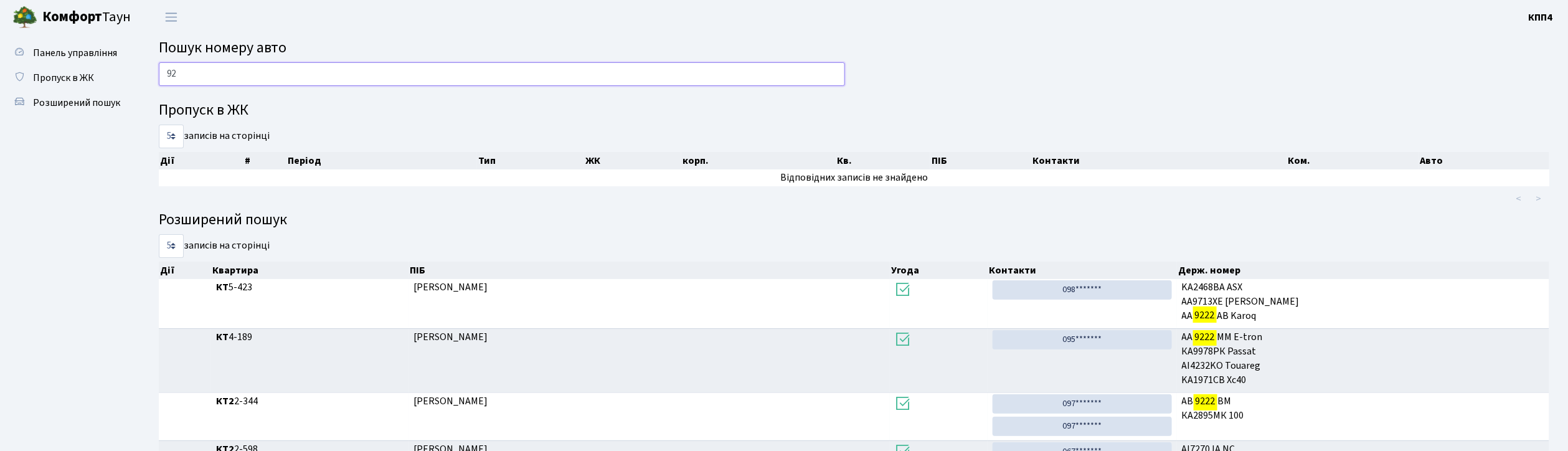
type input "9"
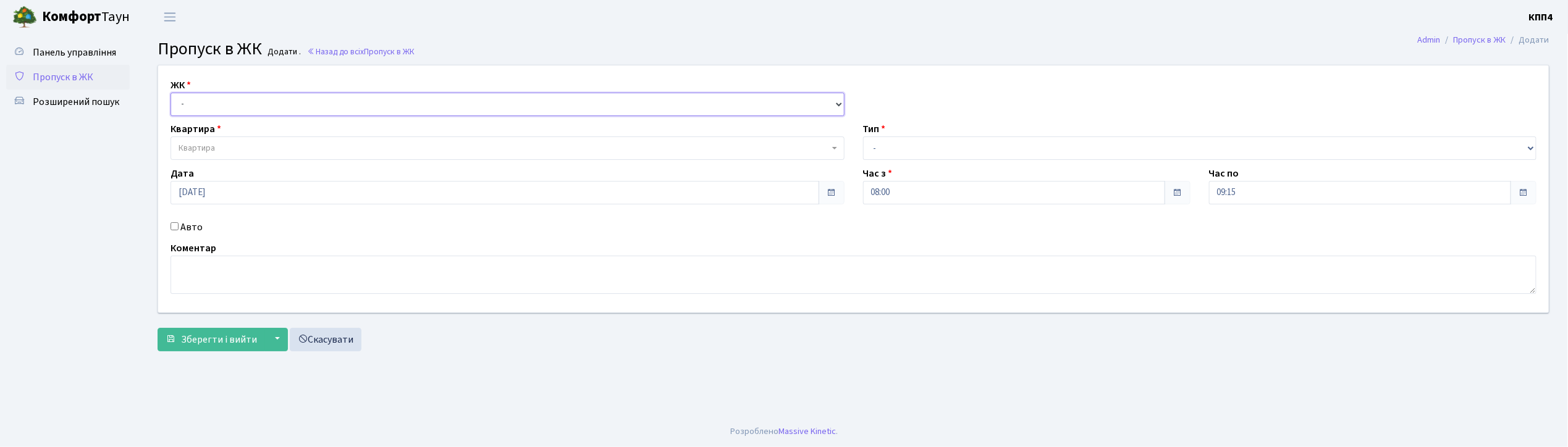
click at [188, 104] on select "- КТ, вул. Регенераторна, 4 КТ2, просп. Соборності, 17 КТ3, вул. Березнева, 16 …" at bounding box center [507, 105] width 674 height 24
select select "271"
click at [171, 93] on select "- КТ, вул. Регенераторна, 4 КТ2, просп. Соборності, 17 КТ3, вул. Березнева, 16 …" at bounding box center [507, 105] width 674 height 24
select select
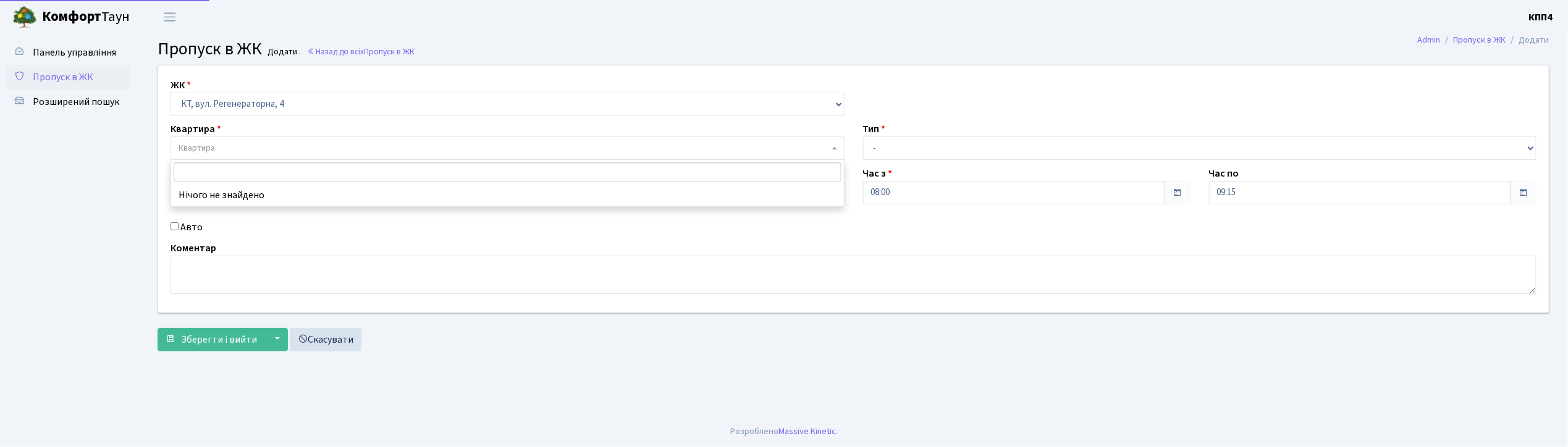
click at [210, 142] on span "Квартира" at bounding box center [507, 148] width 674 height 24
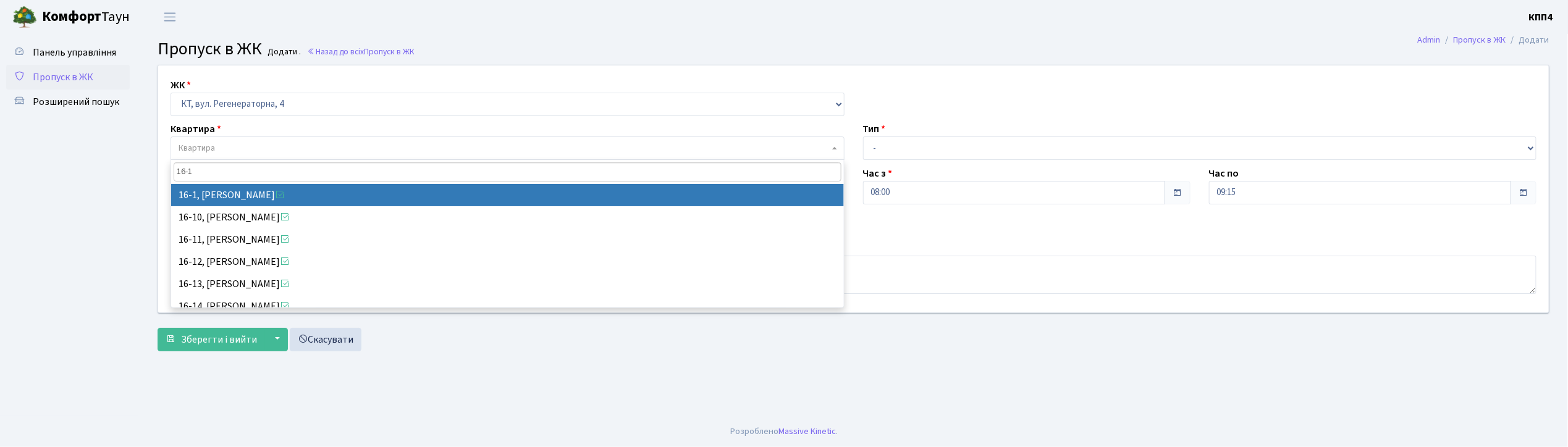
type input "16-1"
select select "8562"
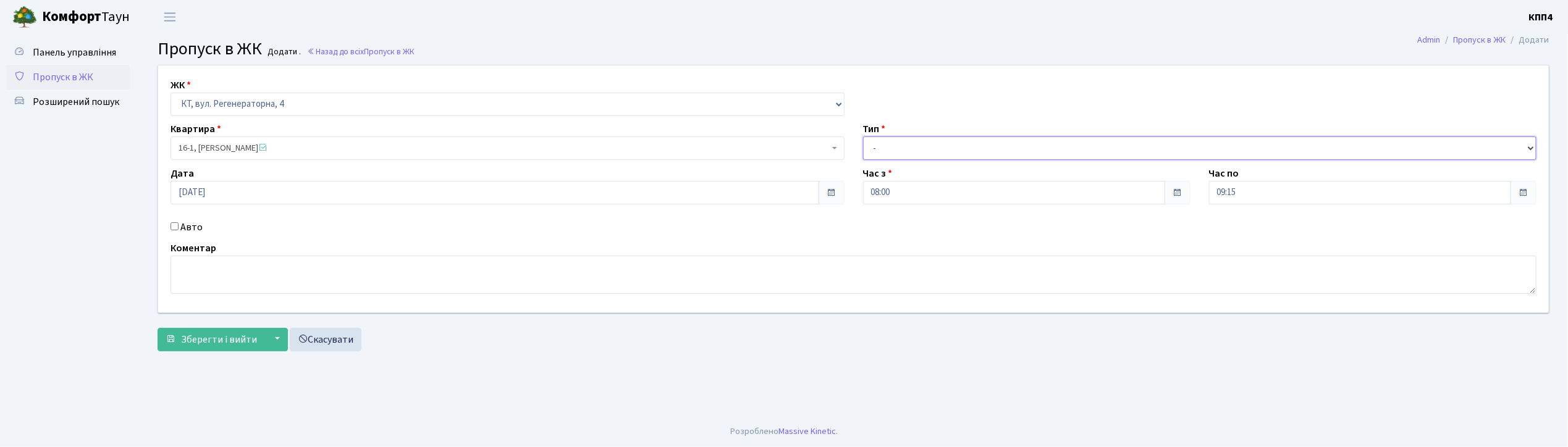
click at [930, 138] on select "- Доставка Таксі Гості Сервіс" at bounding box center [1200, 148] width 674 height 24
select select "3"
click at [863, 136] on select "- Доставка Таксі Гості Сервіс" at bounding box center [1200, 148] width 674 height 24
click at [229, 288] on textarea at bounding box center [854, 275] width 1366 height 38
type textarea "ВСІХ І МЕНЕ"
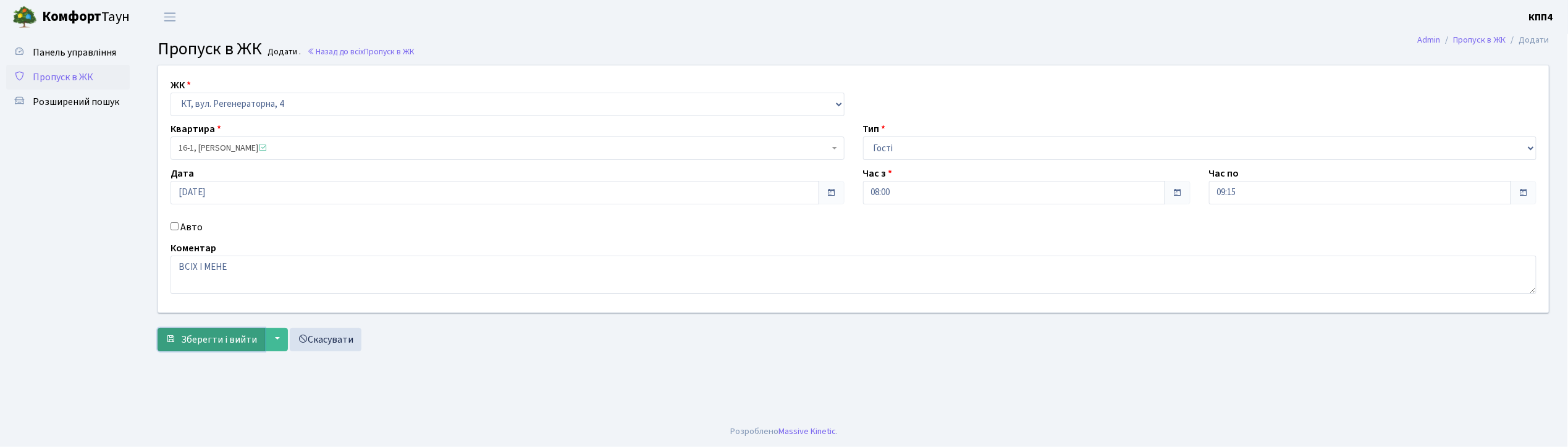
click at [214, 341] on span "Зберегти і вийти" at bounding box center [219, 340] width 76 height 14
click at [174, 225] on input "Авто" at bounding box center [175, 226] width 8 height 8
checkbox input "true"
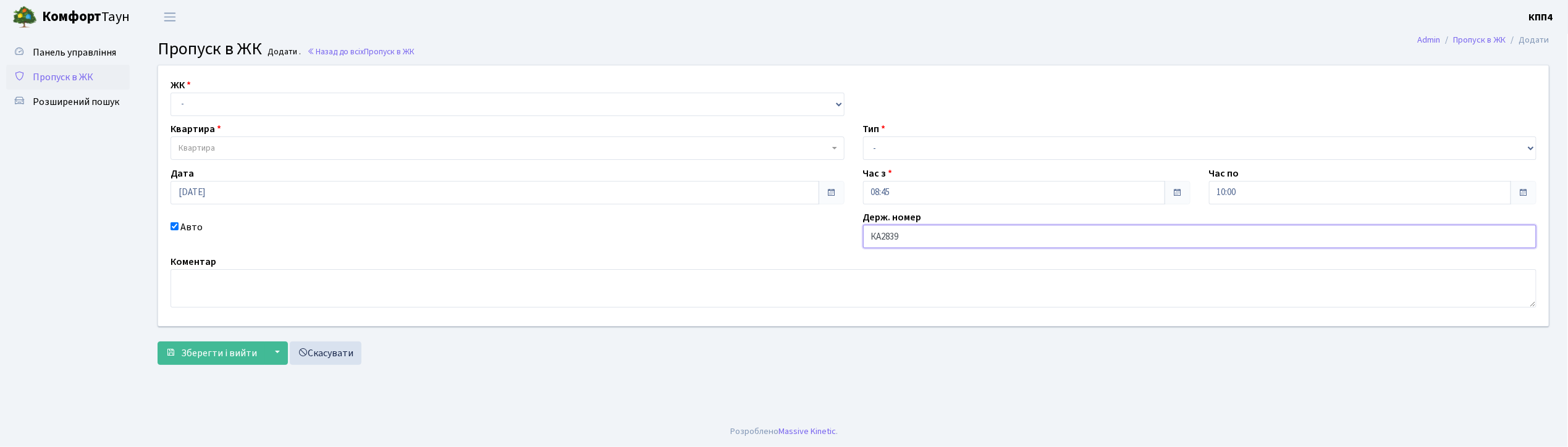
type input "КА2839ІІ"
click at [240, 103] on select "- КТ, вул. Регенераторна, 4 КТ2, просп. Соборності, 17 КТ3, вул. Березнева, 16 …" at bounding box center [507, 105] width 674 height 24
select select "271"
click at [171, 93] on select "- КТ, вул. Регенераторна, 4 КТ2, просп. Соборності, 17 КТ3, вул. Березнева, 16 …" at bounding box center [507, 105] width 674 height 24
select select
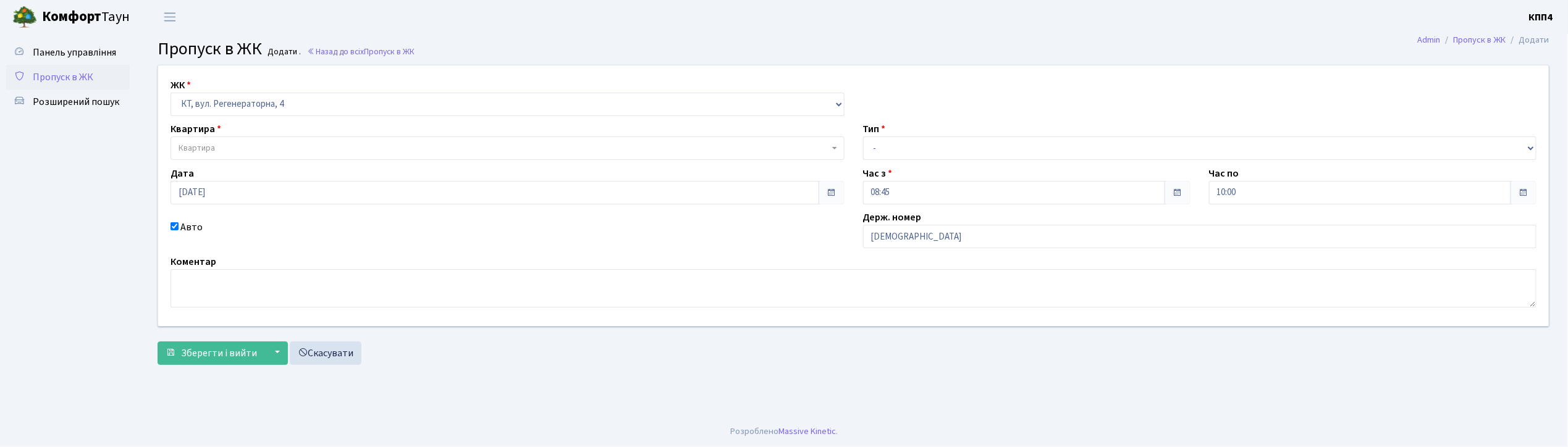
click at [235, 141] on span "Квартира" at bounding box center [507, 148] width 674 height 24
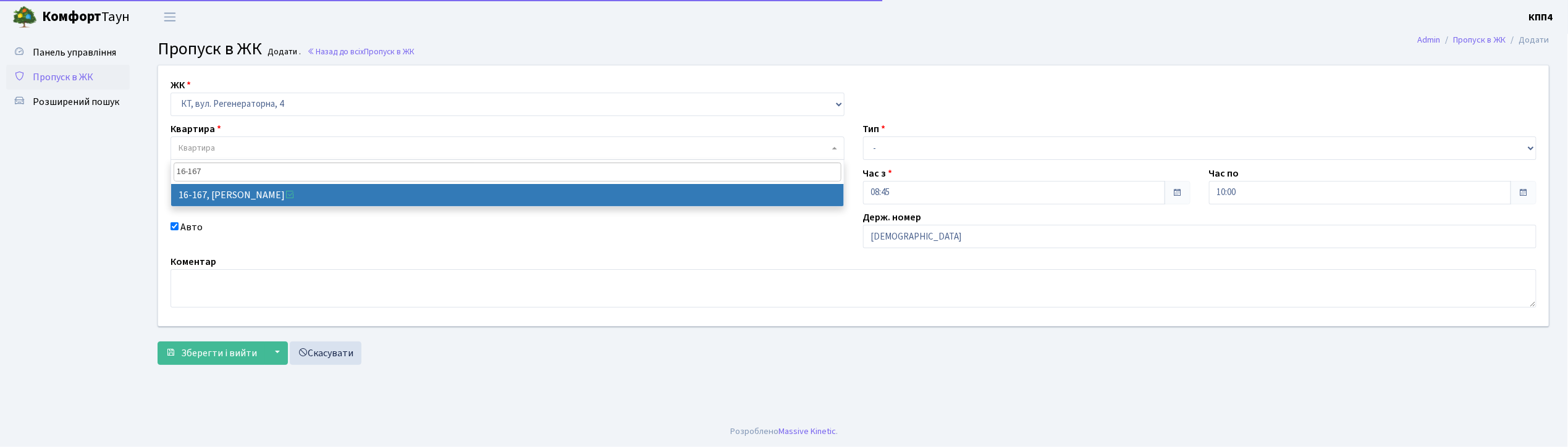
type input "16-167"
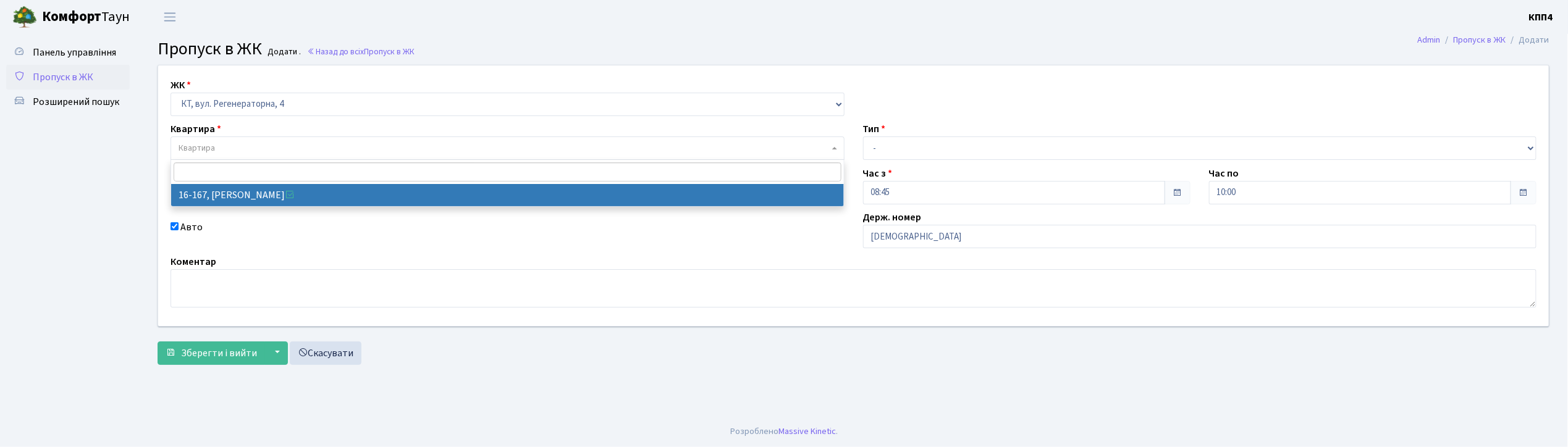
select select "8728"
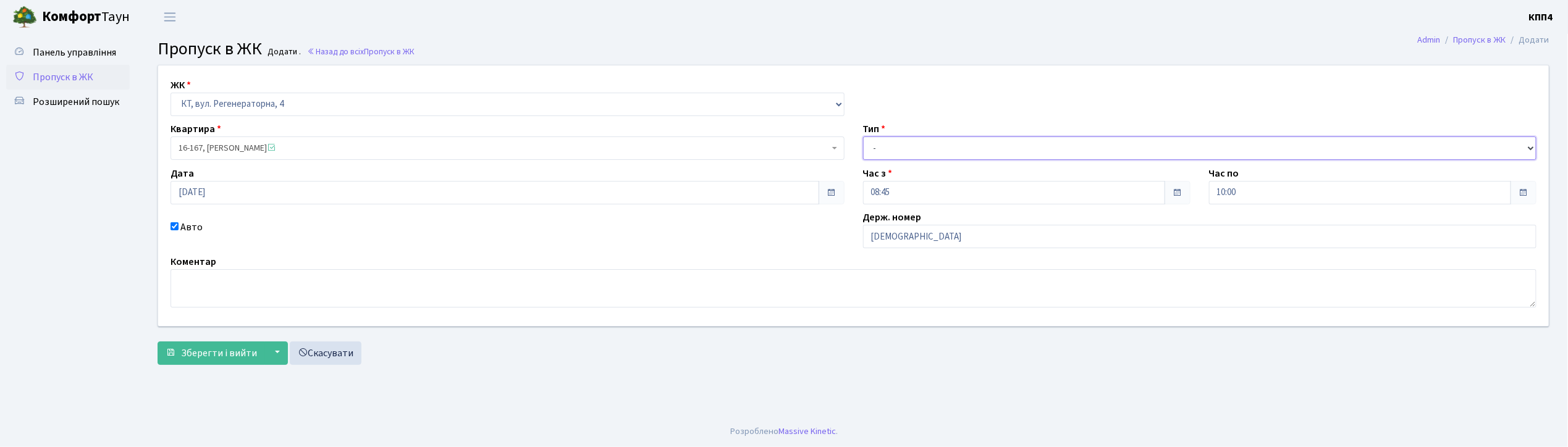
click at [880, 144] on select "- Доставка Таксі Гості Сервіс" at bounding box center [1200, 148] width 674 height 24
select select "2"
click at [863, 136] on select "- Доставка Таксі Гості Сервіс" at bounding box center [1200, 148] width 674 height 24
click at [211, 351] on span "Зберегти і вийти" at bounding box center [219, 353] width 76 height 14
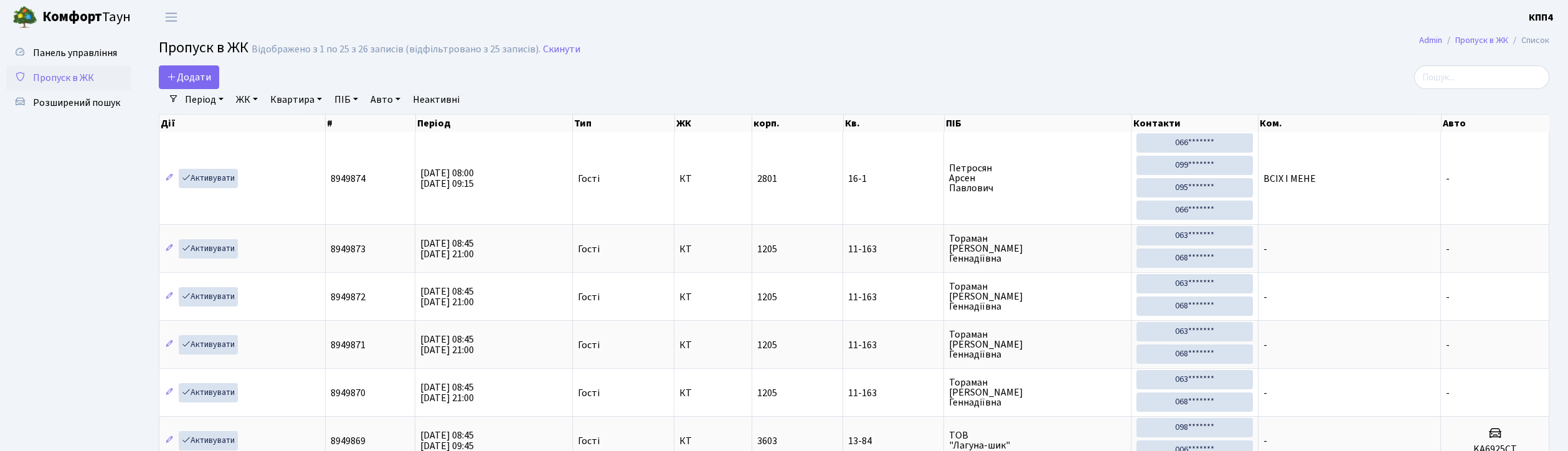
select select "25"
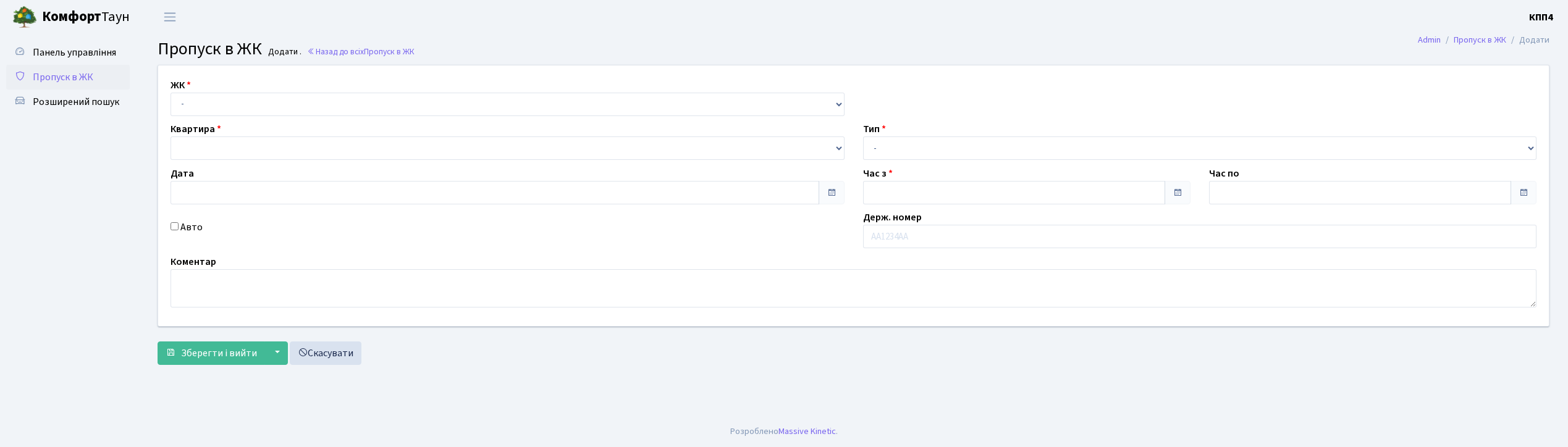
type input "[DATE]"
type input "09:15"
type input "10:15"
